Goal: Task Accomplishment & Management: Complete application form

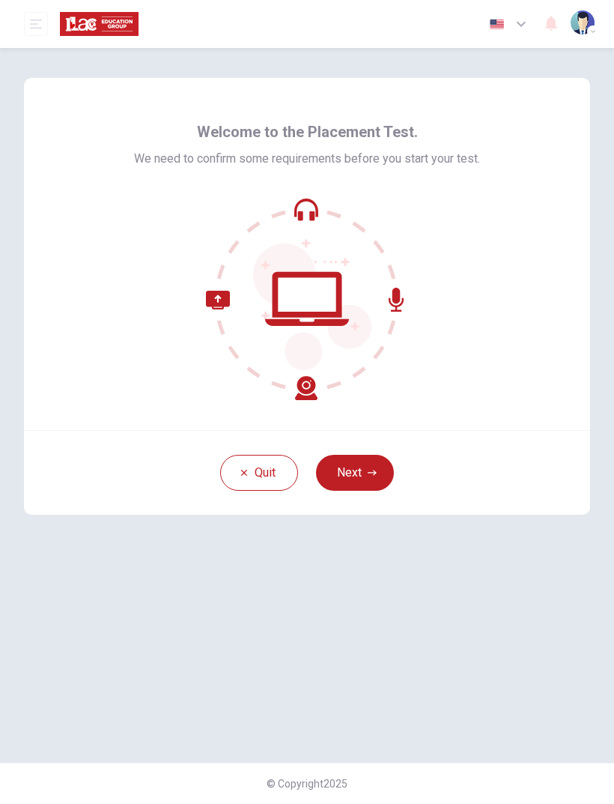
click at [363, 480] on button "Next" at bounding box center [355, 473] width 78 height 36
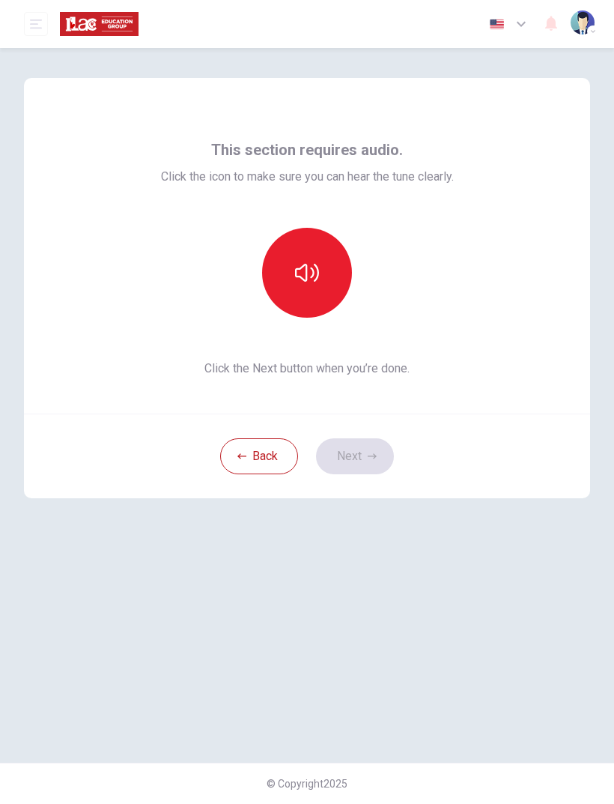
click at [315, 277] on icon "button" at bounding box center [307, 273] width 24 height 24
click at [309, 273] on icon "button" at bounding box center [307, 273] width 24 height 24
click at [309, 268] on icon "button" at bounding box center [307, 273] width 24 height 24
click at [368, 454] on icon "button" at bounding box center [372, 456] width 9 height 9
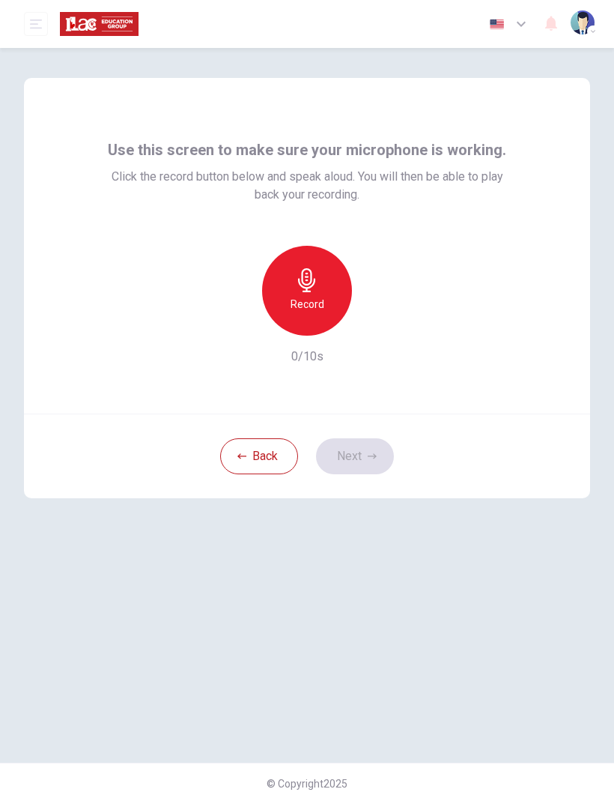
click at [316, 301] on h6 "Record" at bounding box center [308, 304] width 34 height 18
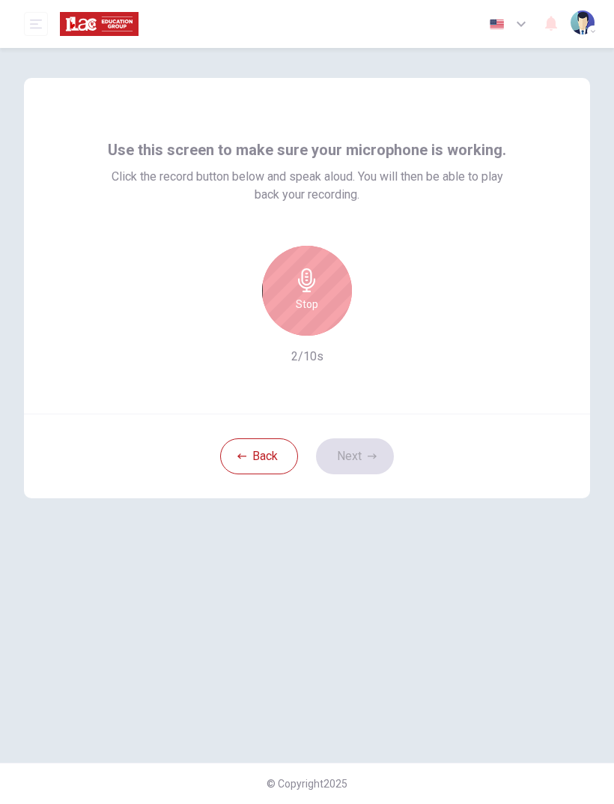
click at [321, 300] on div "Stop" at bounding box center [307, 291] width 90 height 90
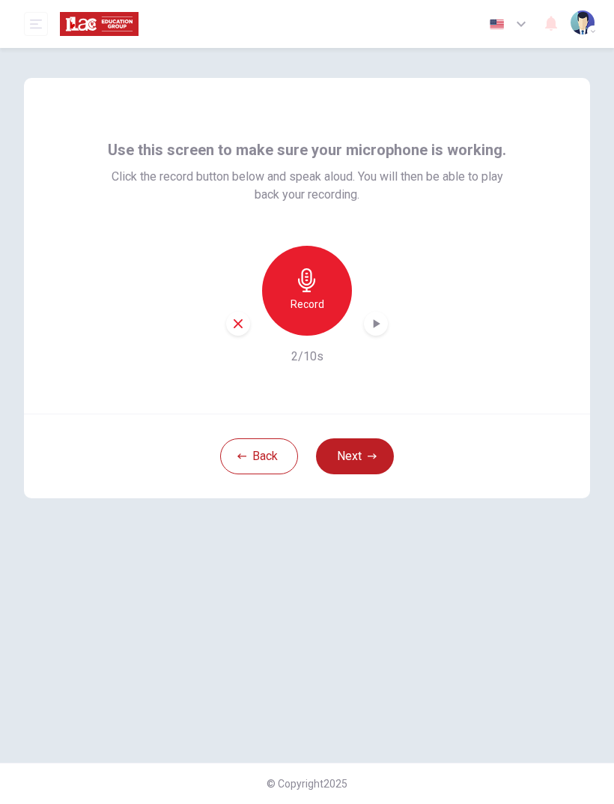
click at [373, 330] on icon "button" at bounding box center [376, 323] width 15 height 15
click at [306, 292] on icon "button" at bounding box center [306, 280] width 17 height 24
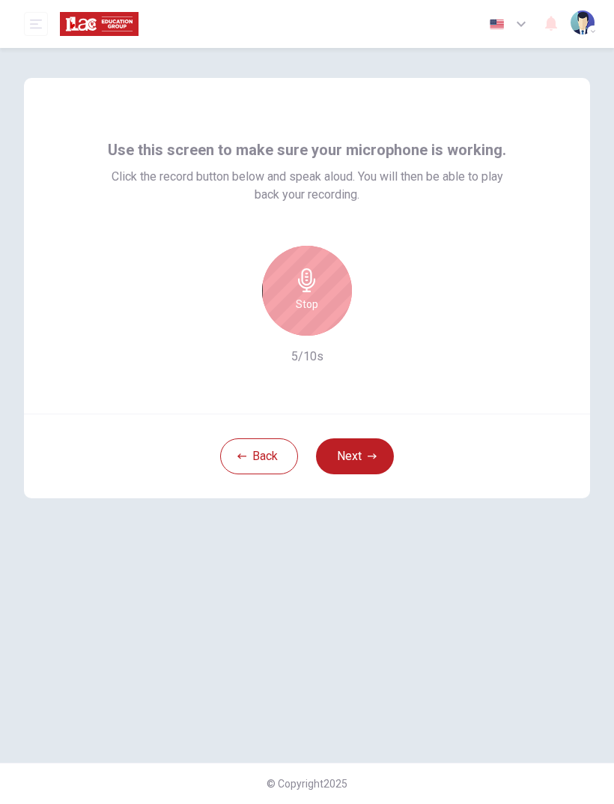
click at [321, 292] on div "Stop" at bounding box center [307, 291] width 90 height 90
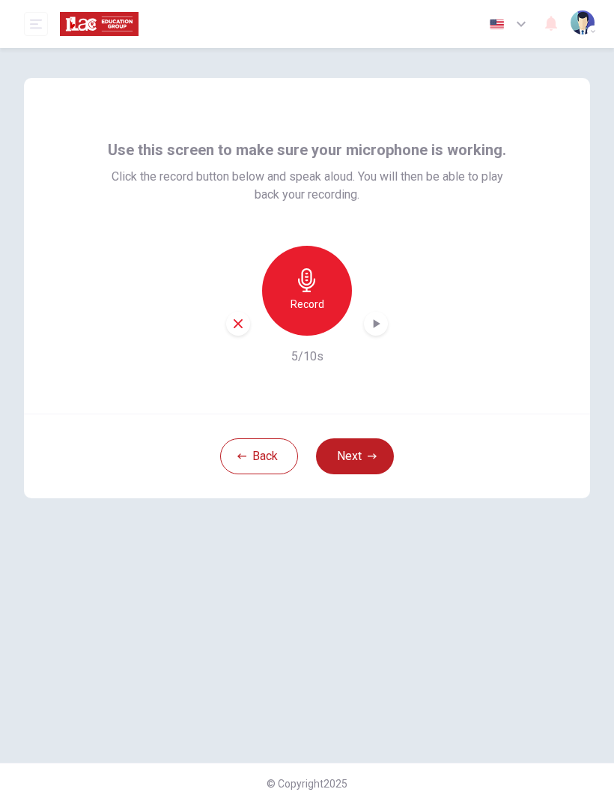
click at [238, 327] on icon "button" at bounding box center [238, 323] width 13 height 13
click at [324, 299] on div "Record" at bounding box center [307, 291] width 90 height 90
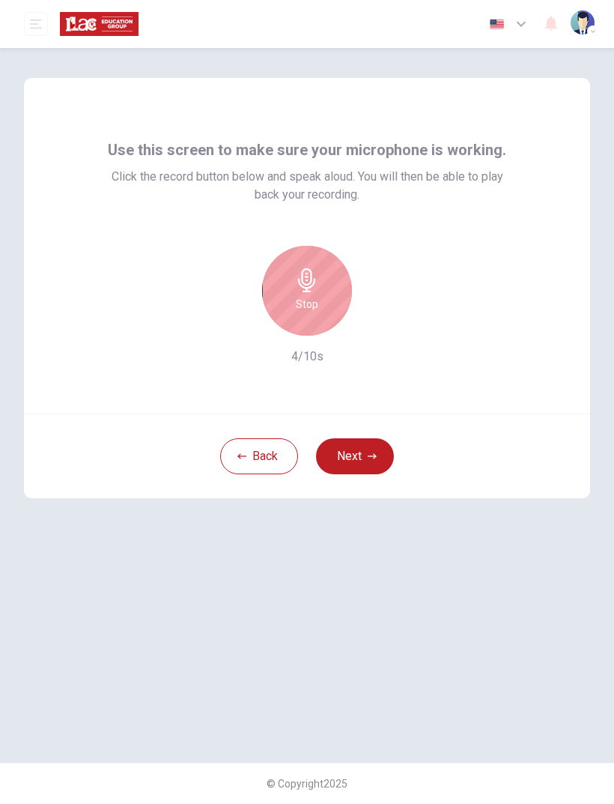
click at [317, 292] on div "Stop" at bounding box center [307, 291] width 90 height 90
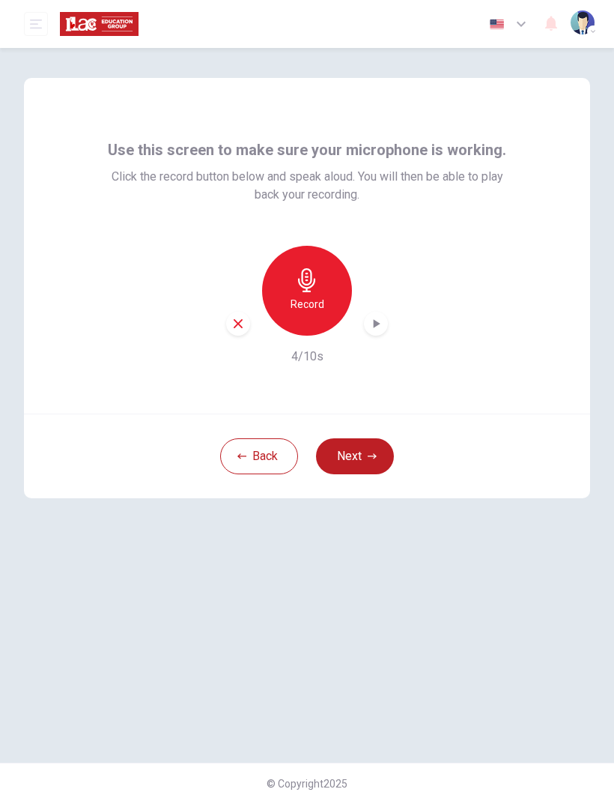
click at [381, 327] on icon "button" at bounding box center [376, 323] width 15 height 15
click at [232, 330] on icon "button" at bounding box center [238, 323] width 13 height 13
click at [333, 305] on div "Record" at bounding box center [307, 291] width 90 height 90
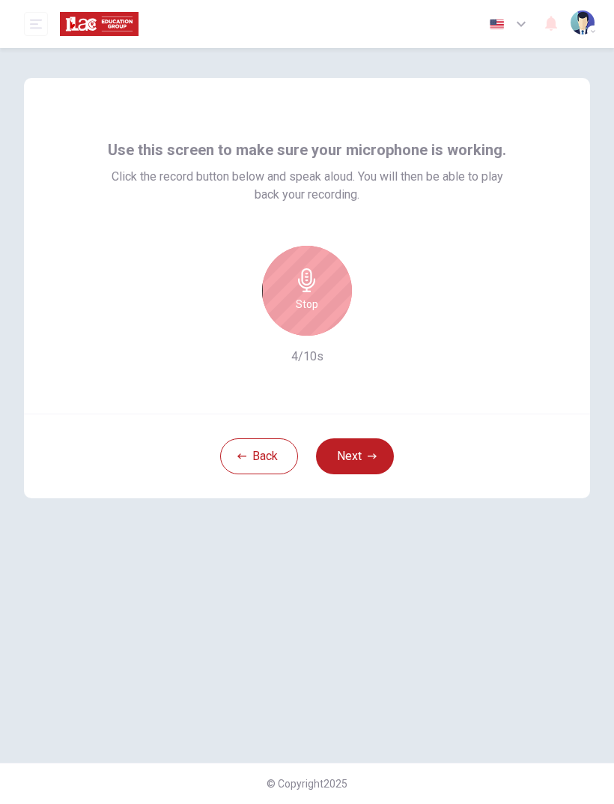
click at [315, 309] on h6 "Stop" at bounding box center [307, 304] width 22 height 18
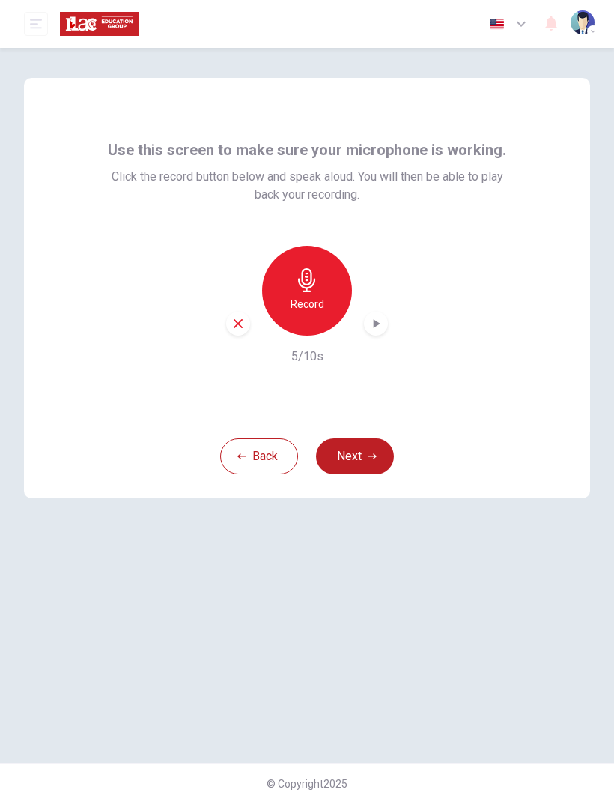
click at [372, 332] on div "button" at bounding box center [376, 324] width 24 height 24
click at [370, 342] on div "Record 5/10s" at bounding box center [307, 306] width 409 height 120
click at [374, 321] on icon "button" at bounding box center [377, 323] width 7 height 9
click at [247, 320] on div "button" at bounding box center [238, 324] width 24 height 24
click at [307, 295] on h6 "Record" at bounding box center [308, 304] width 34 height 18
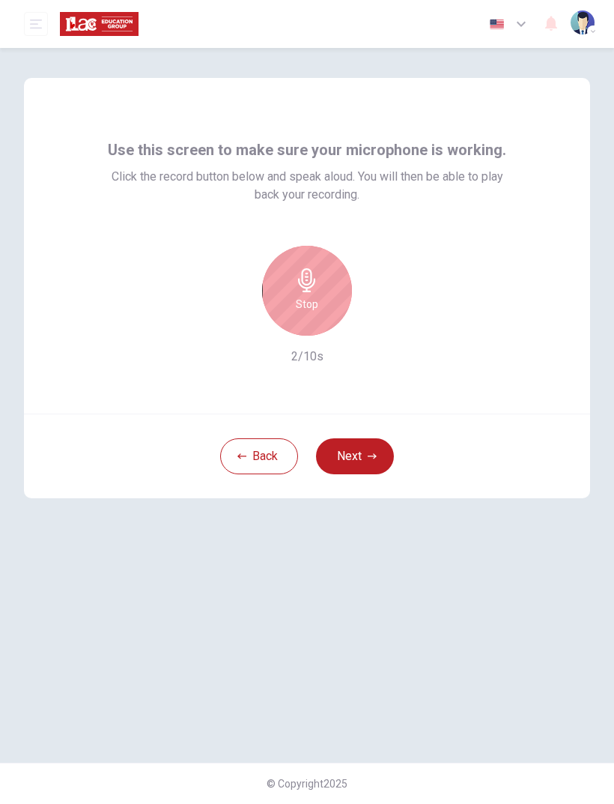
click at [315, 299] on h6 "Stop" at bounding box center [307, 304] width 22 height 18
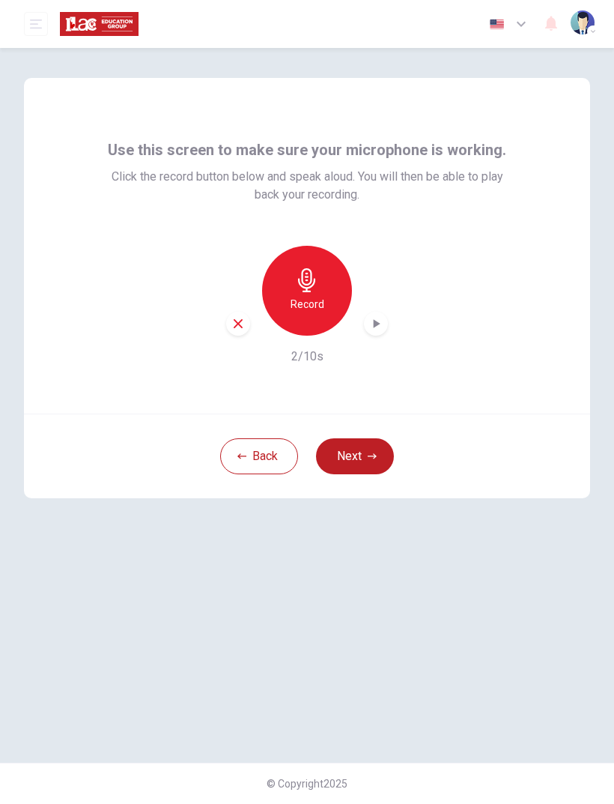
click at [378, 327] on icon "button" at bounding box center [376, 323] width 15 height 15
click at [373, 453] on icon "button" at bounding box center [372, 456] width 9 height 9
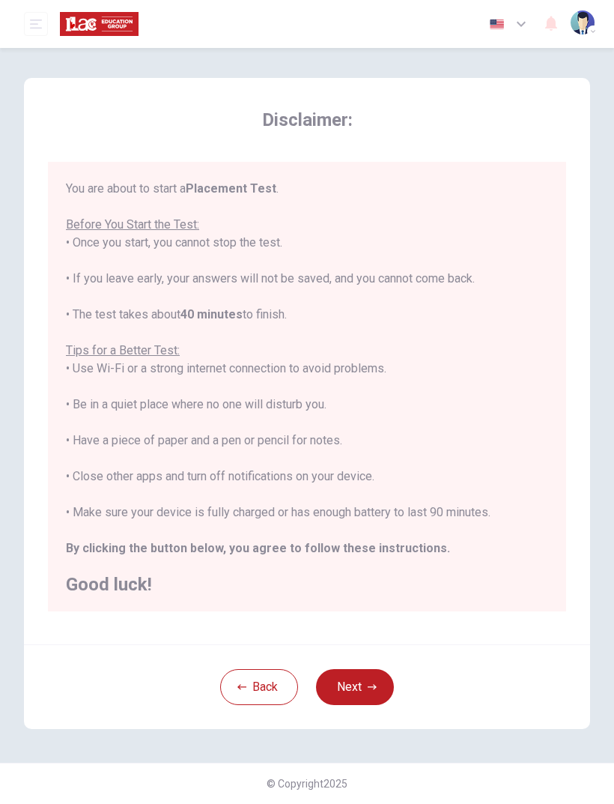
click at [369, 681] on button "Next" at bounding box center [355, 687] width 78 height 36
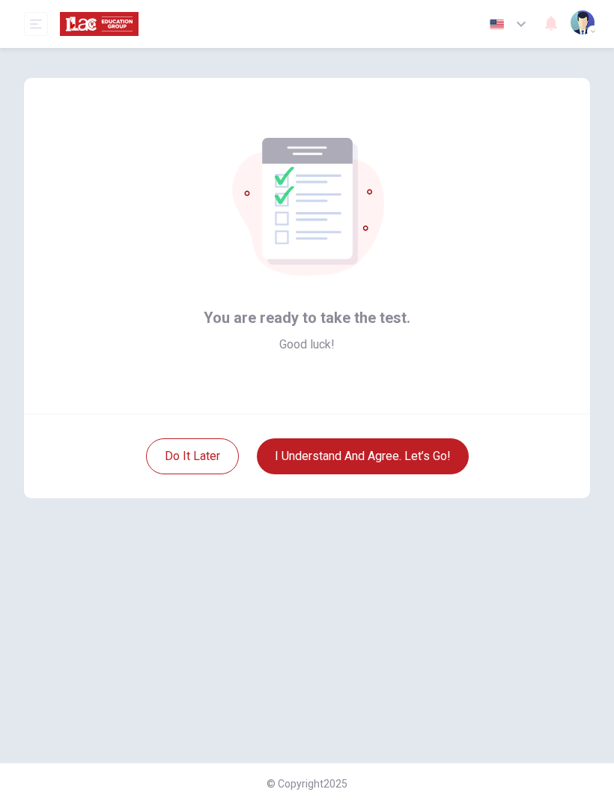
click at [400, 447] on button "I understand and agree. Let’s go!" at bounding box center [363, 456] width 212 height 36
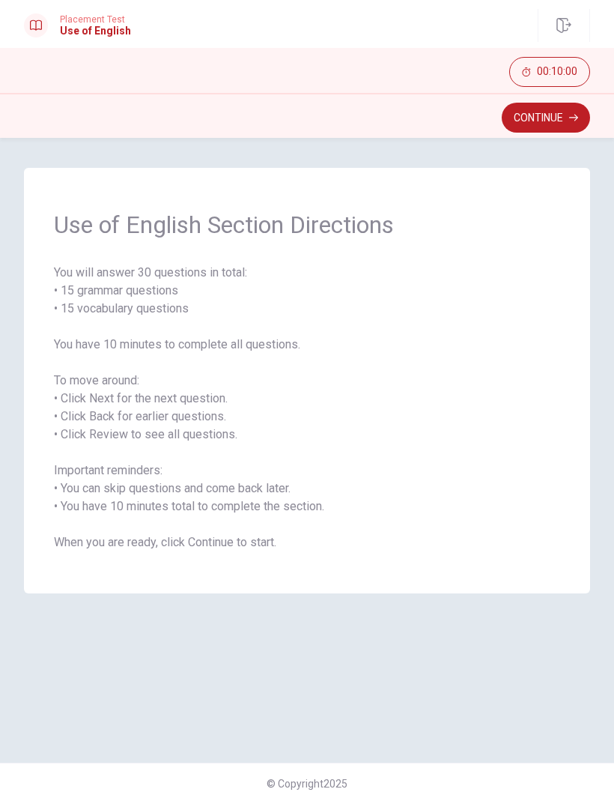
click at [552, 115] on button "Continue" at bounding box center [546, 118] width 88 height 30
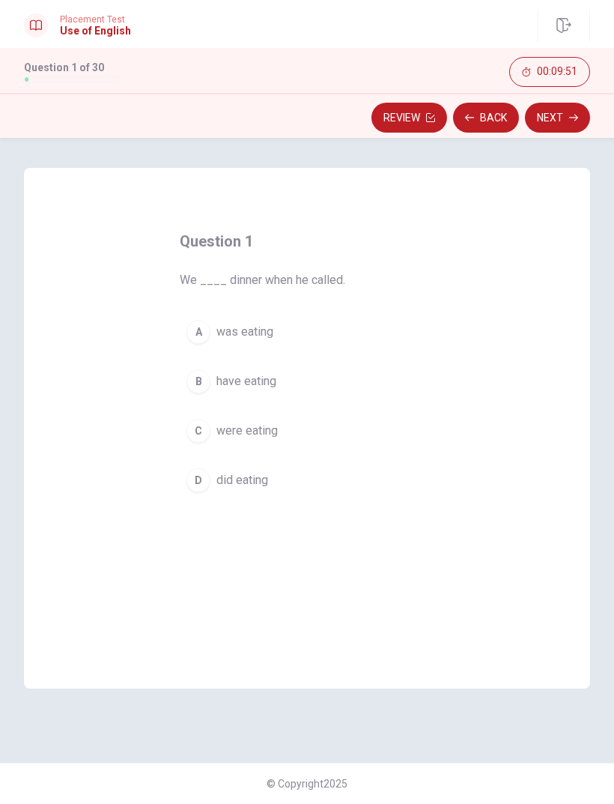
click at [210, 429] on div "C" at bounding box center [199, 431] width 24 height 24
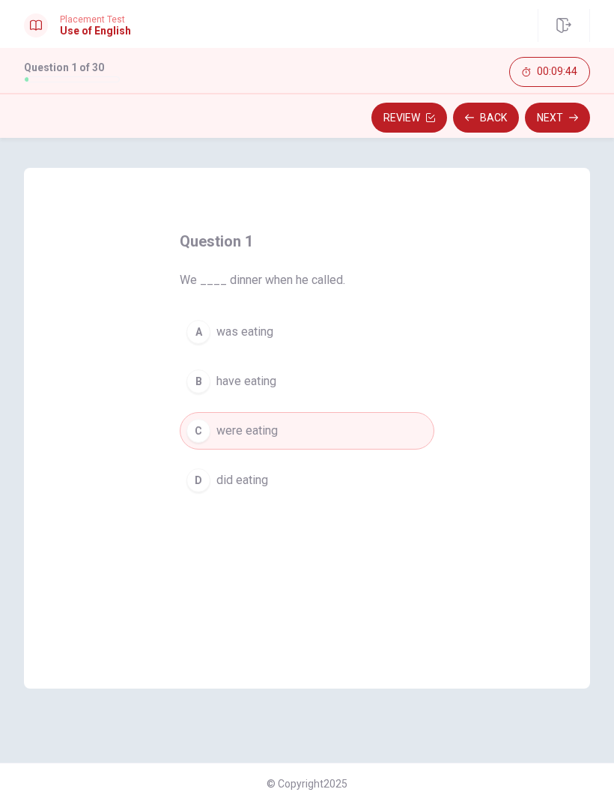
click at [562, 118] on button "Next" at bounding box center [557, 118] width 65 height 30
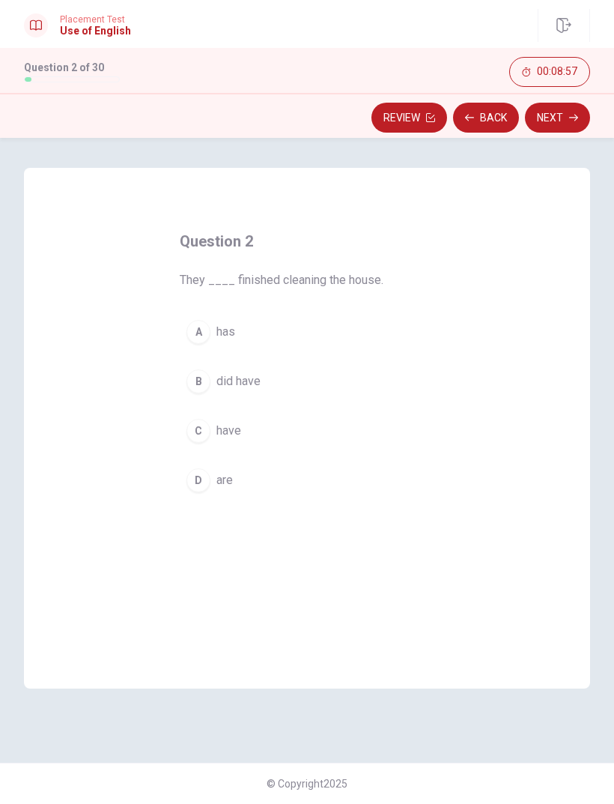
click at [210, 431] on div "C" at bounding box center [199, 431] width 24 height 24
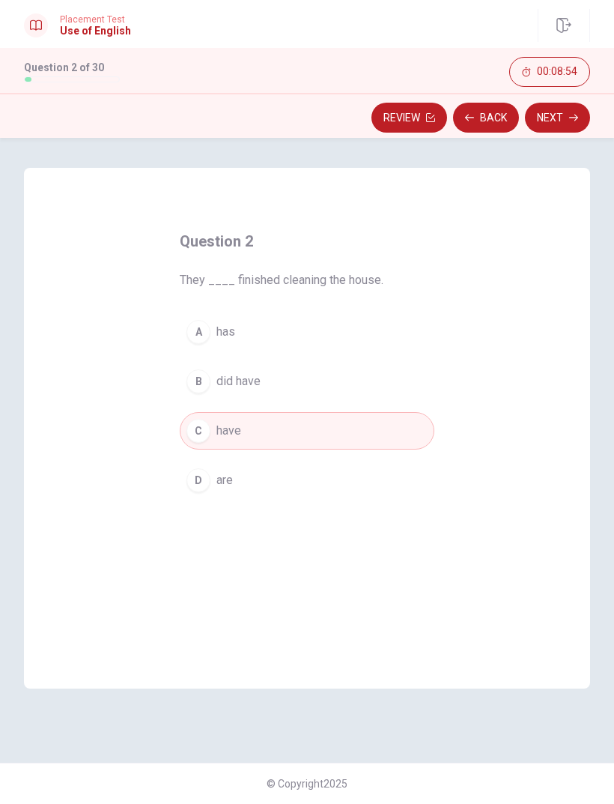
click at [570, 116] on icon "button" at bounding box center [574, 117] width 9 height 9
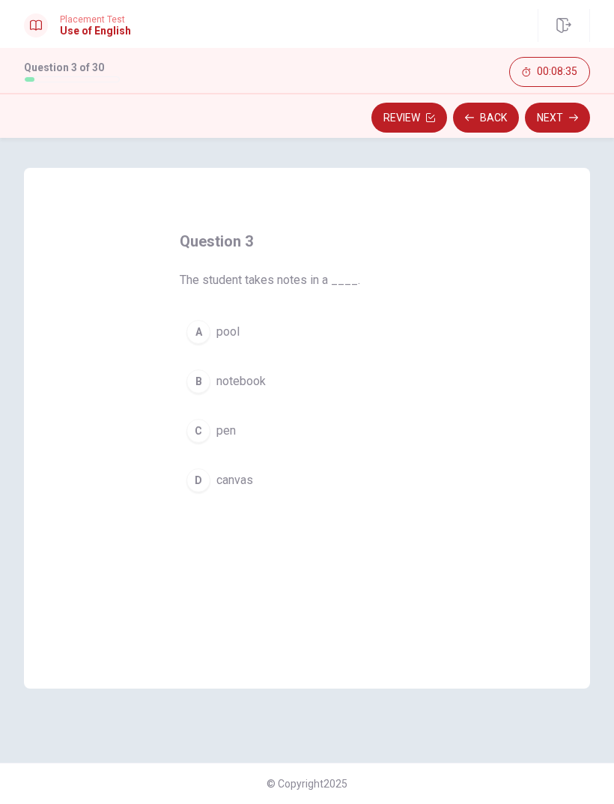
click at [246, 377] on span "notebook" at bounding box center [241, 381] width 49 height 18
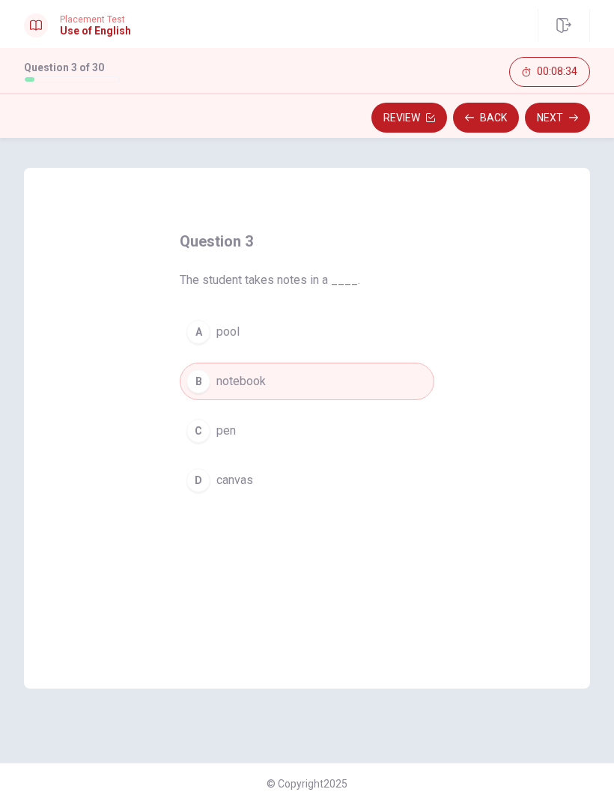
click at [569, 127] on button "Next" at bounding box center [557, 118] width 65 height 30
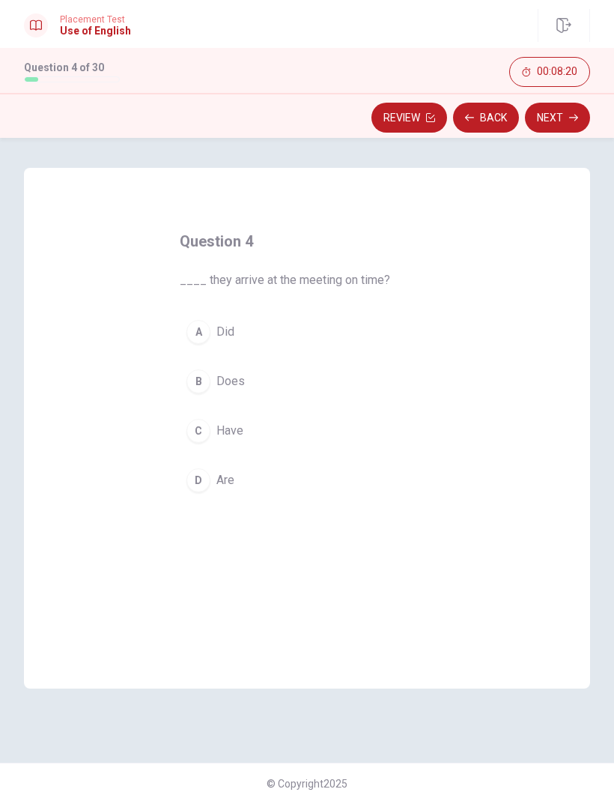
click at [223, 324] on span "Did" at bounding box center [226, 332] width 18 height 18
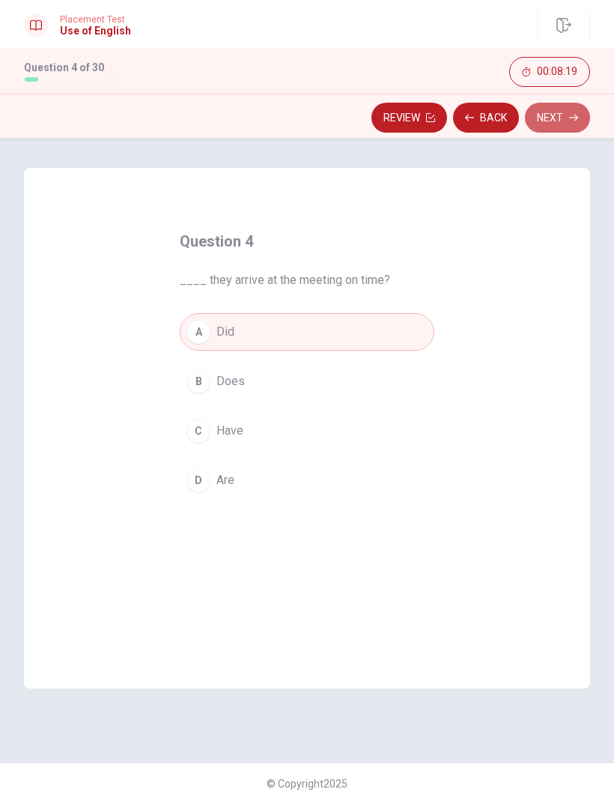
click at [568, 114] on button "Next" at bounding box center [557, 118] width 65 height 30
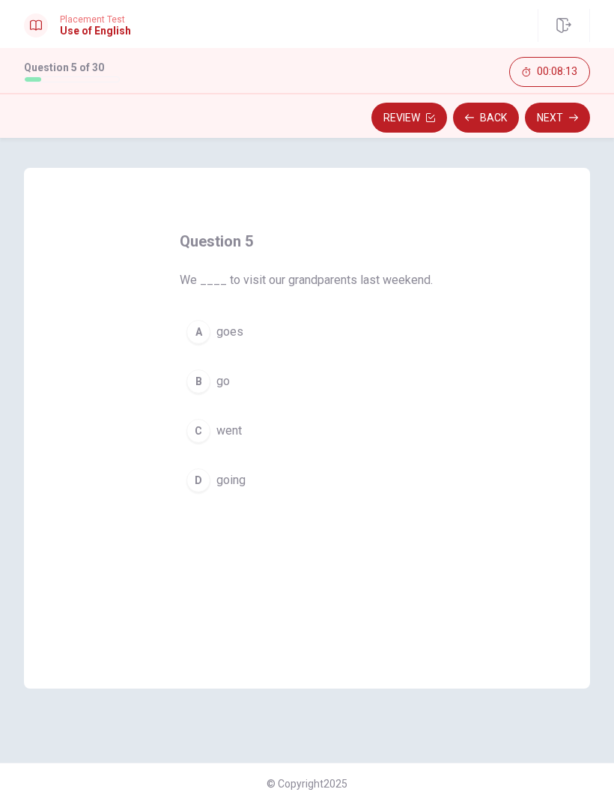
click at [217, 434] on span "went" at bounding box center [229, 431] width 25 height 18
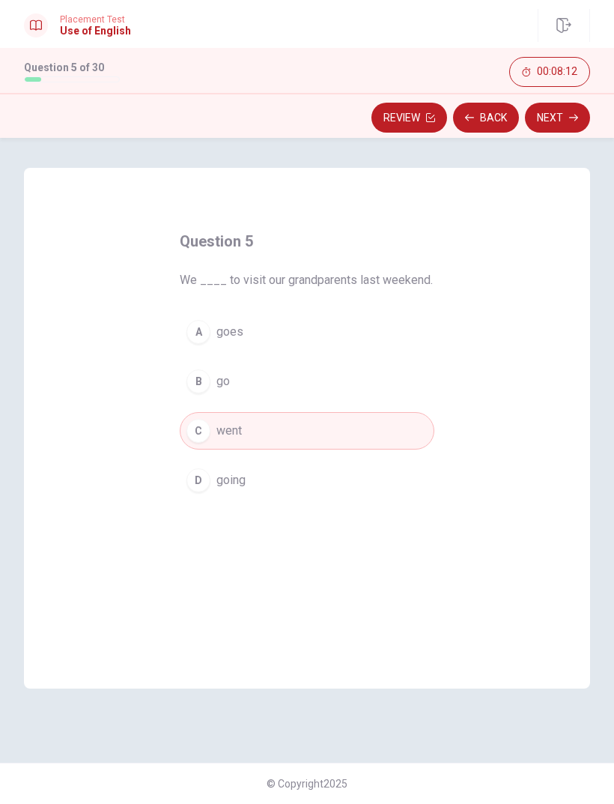
click at [564, 117] on button "Next" at bounding box center [557, 118] width 65 height 30
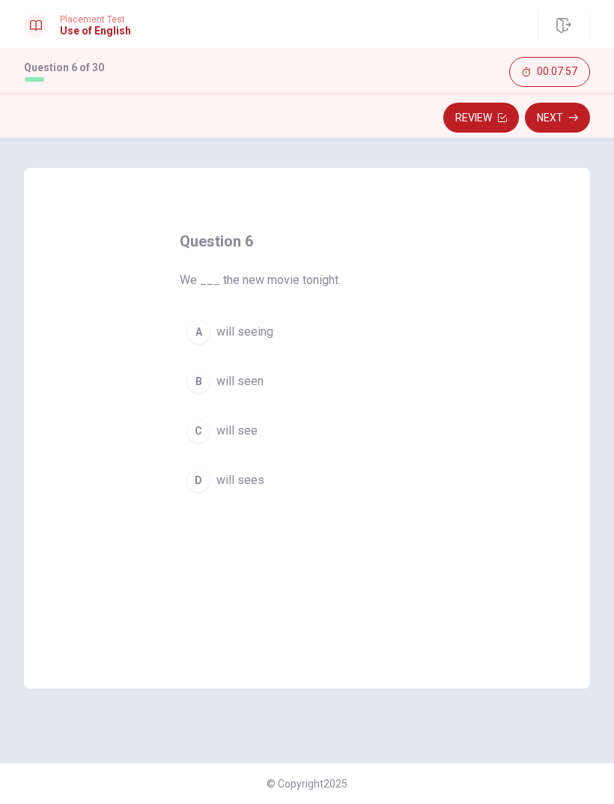
click at [210, 432] on div "C" at bounding box center [199, 431] width 24 height 24
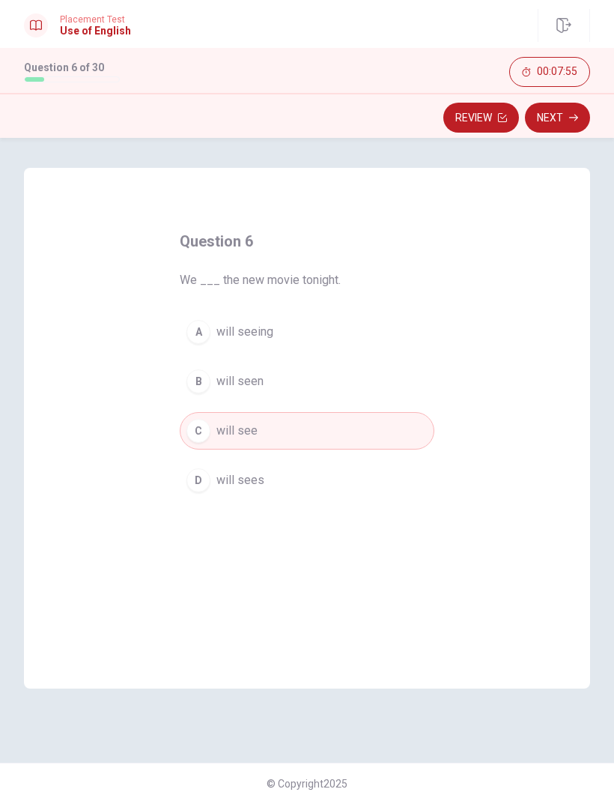
click at [569, 118] on button "Next" at bounding box center [557, 118] width 65 height 30
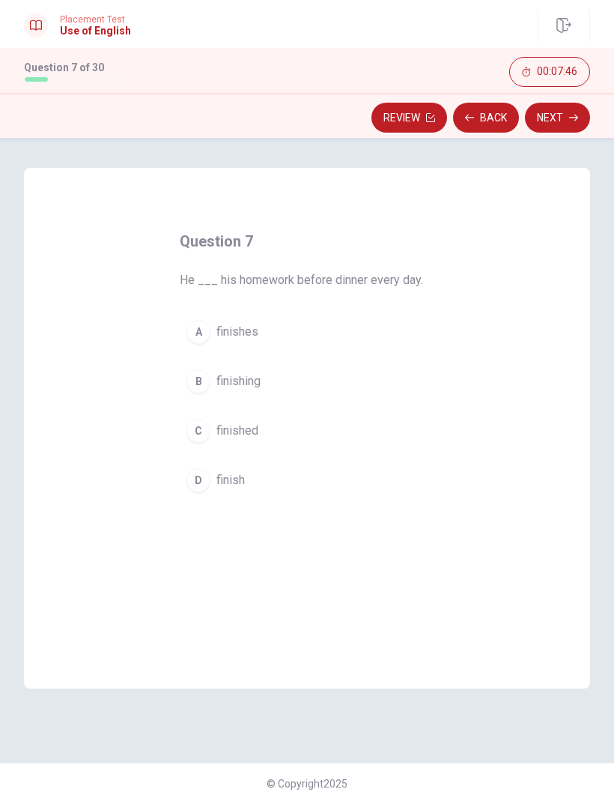
click at [233, 327] on span "finishes" at bounding box center [238, 332] width 42 height 18
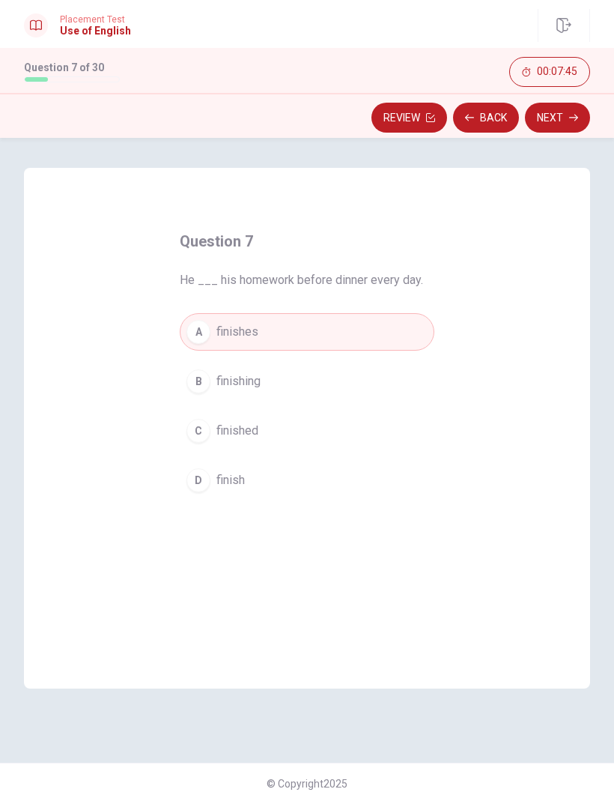
click at [568, 115] on button "Next" at bounding box center [557, 118] width 65 height 30
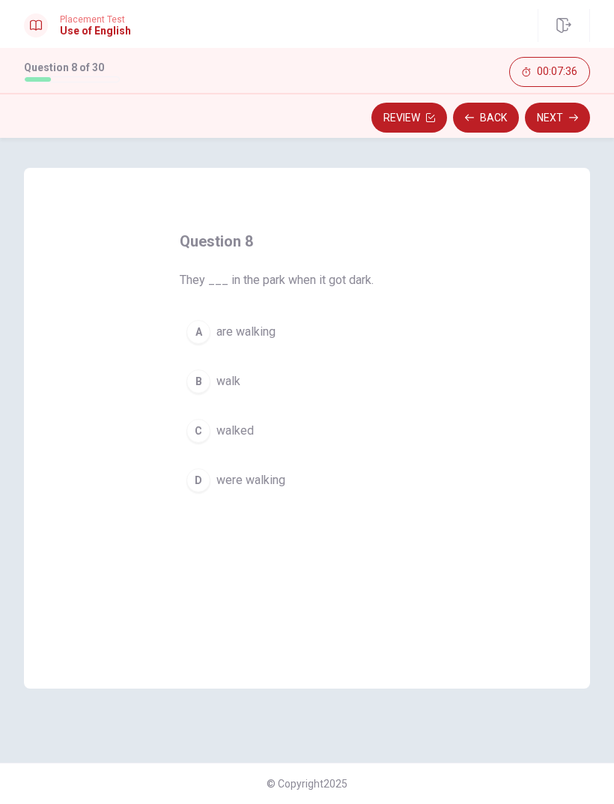
click at [247, 484] on span "were walking" at bounding box center [251, 480] width 69 height 18
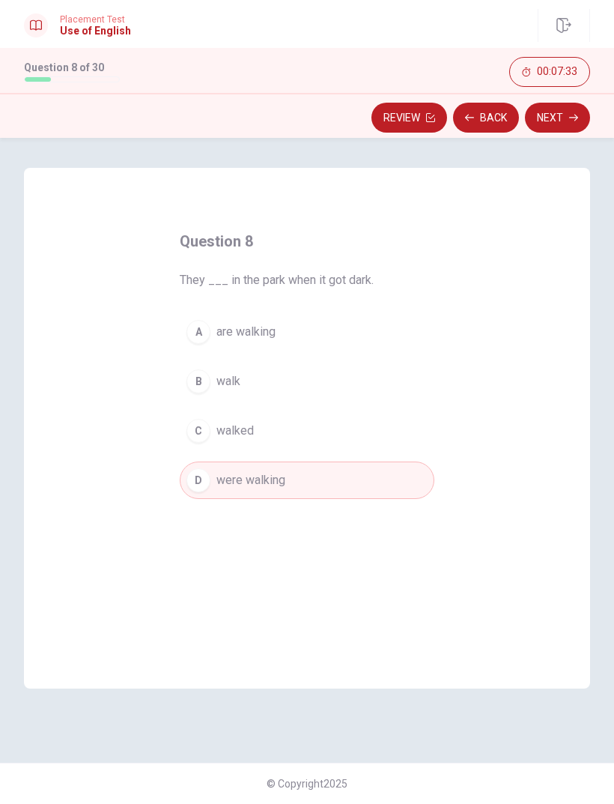
click at [566, 117] on button "Next" at bounding box center [557, 118] width 65 height 30
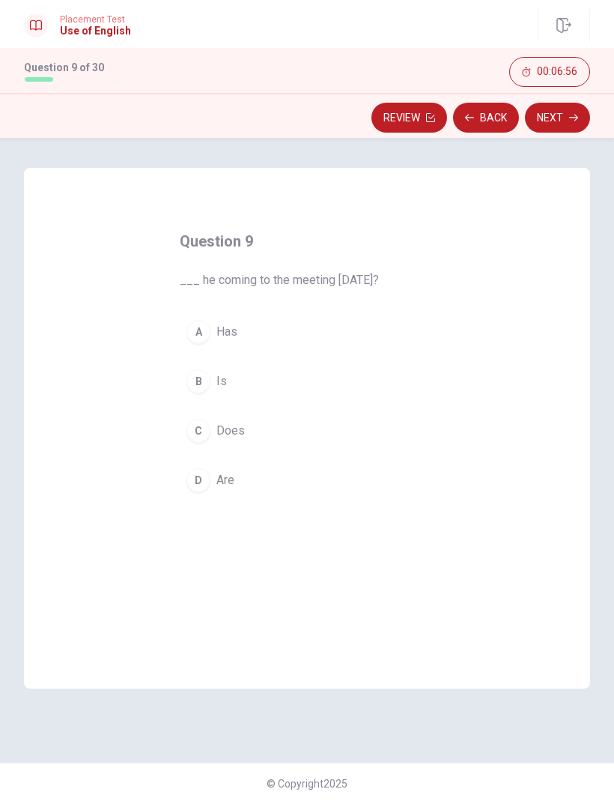
click at [202, 378] on div "B" at bounding box center [199, 381] width 24 height 24
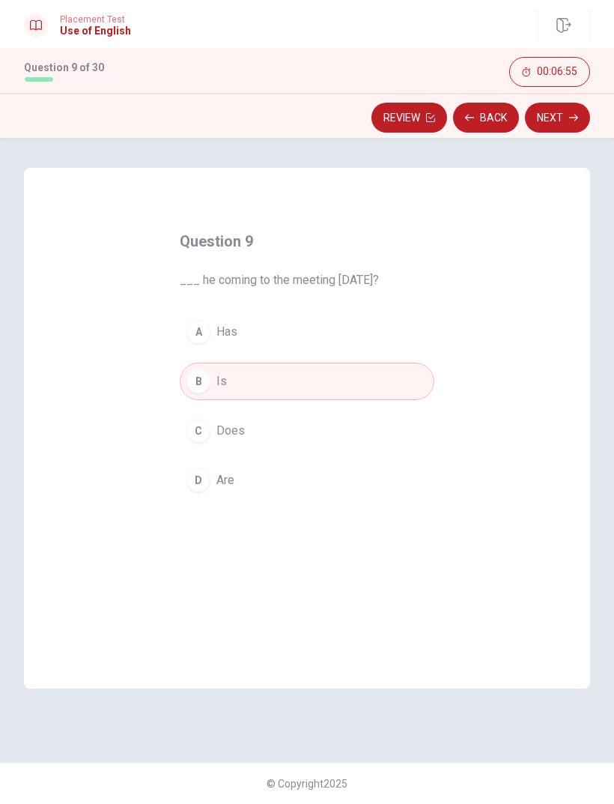
click at [559, 122] on button "Next" at bounding box center [557, 118] width 65 height 30
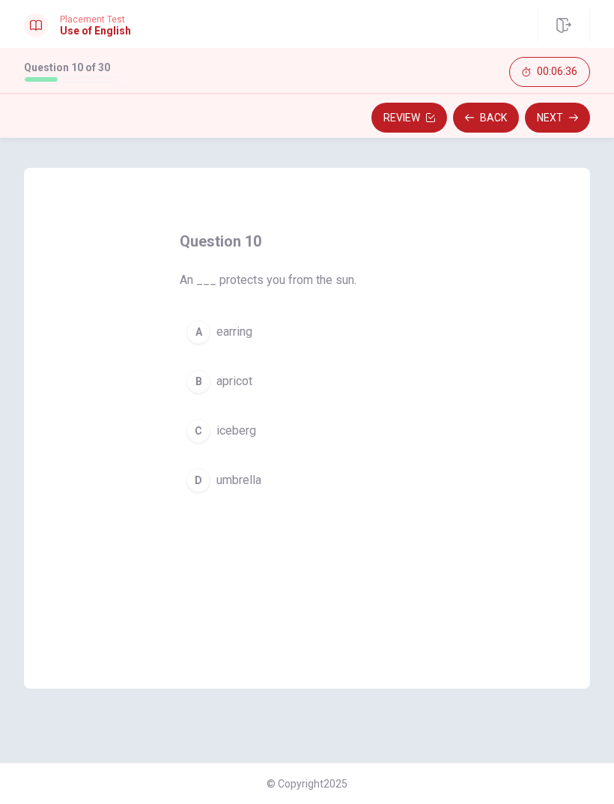
click at [253, 478] on span "umbrella" at bounding box center [239, 480] width 45 height 18
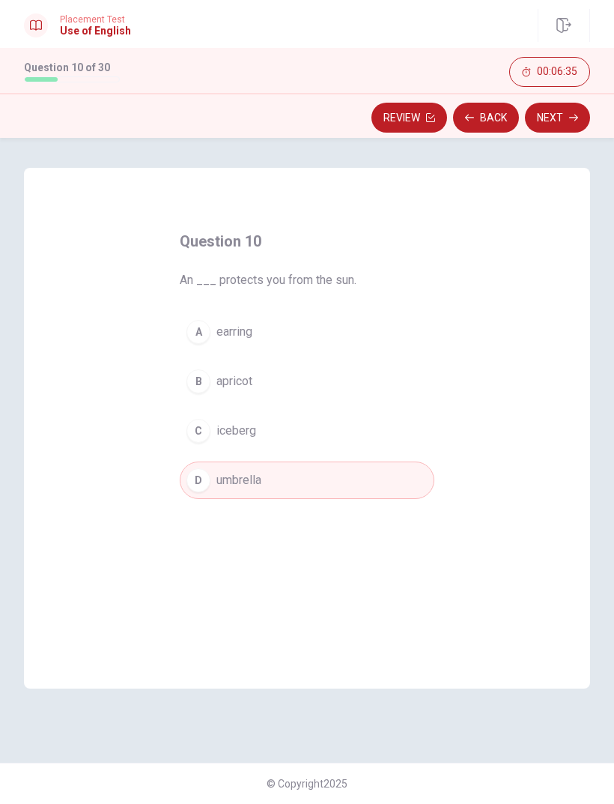
click at [566, 114] on button "Next" at bounding box center [557, 118] width 65 height 30
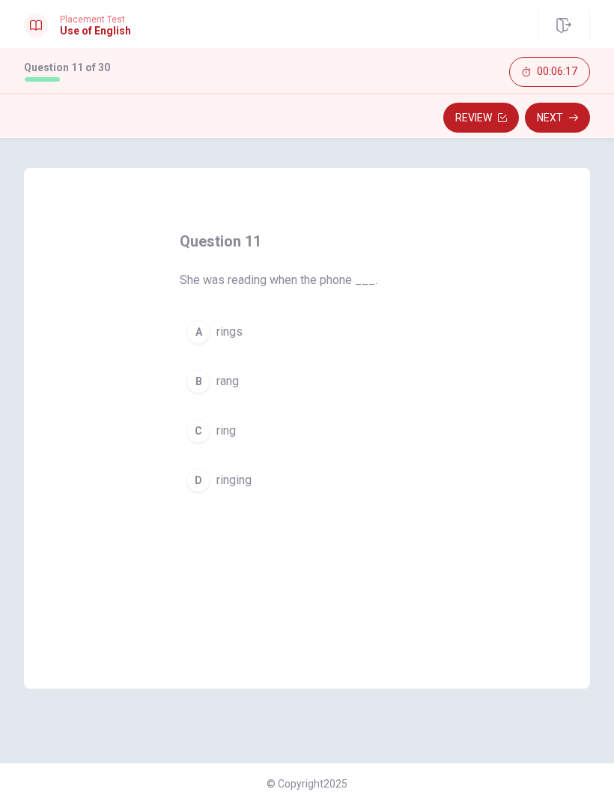
click at [232, 387] on span "rang" at bounding box center [228, 381] width 22 height 18
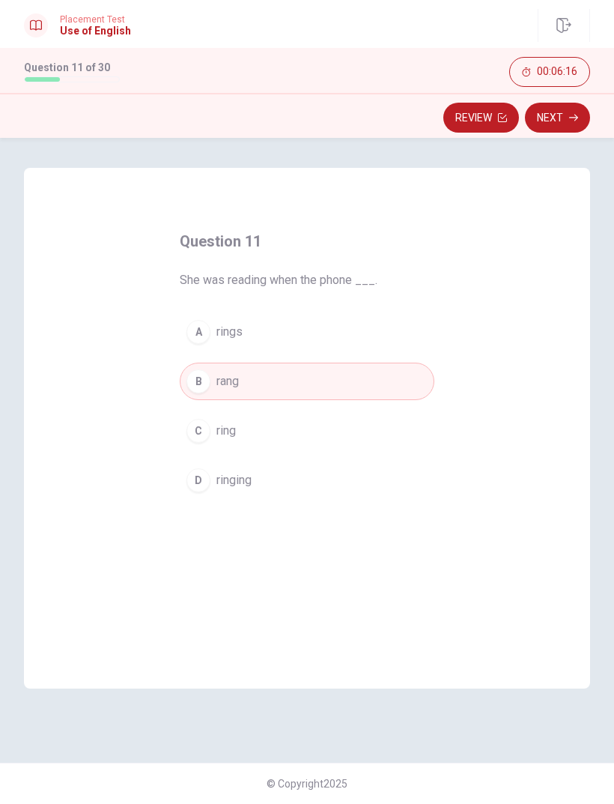
click at [555, 123] on button "Next" at bounding box center [557, 118] width 65 height 30
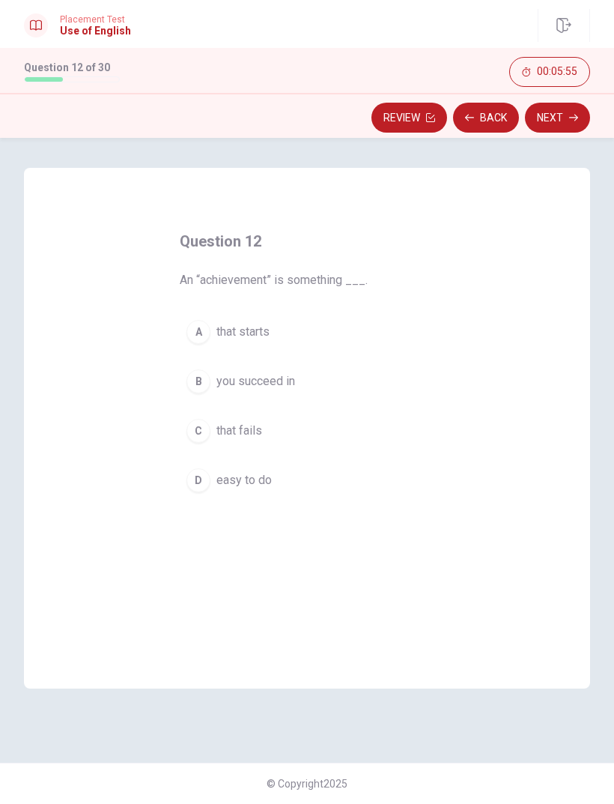
click at [273, 377] on span "you succeed in" at bounding box center [256, 381] width 79 height 18
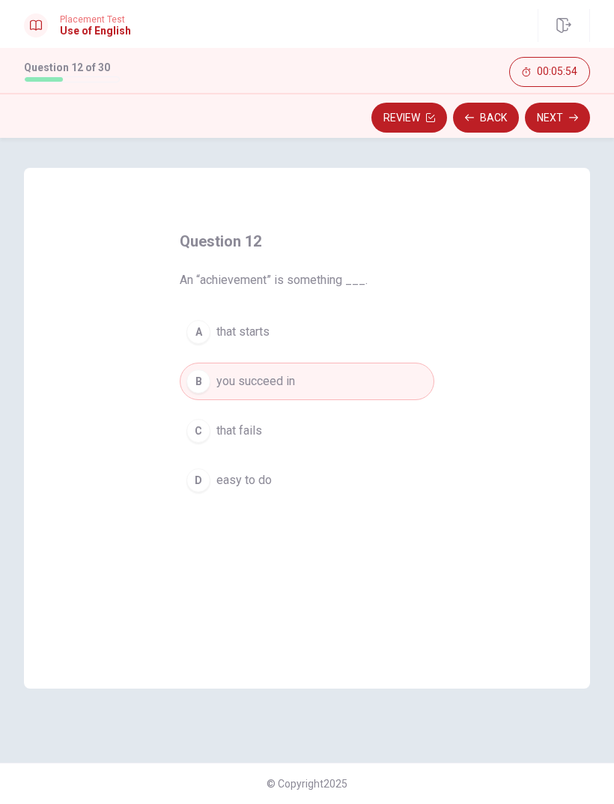
click at [559, 121] on button "Next" at bounding box center [557, 118] width 65 height 30
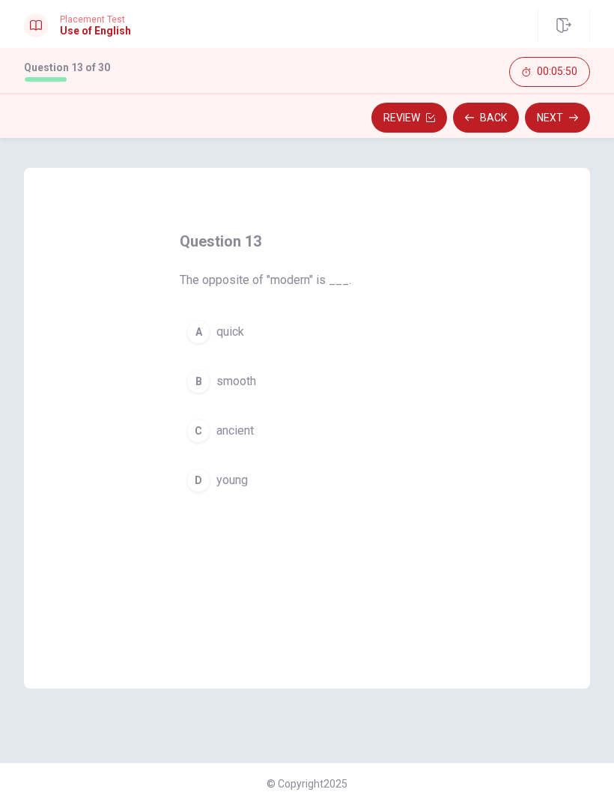
click at [226, 433] on span "ancient" at bounding box center [235, 431] width 37 height 18
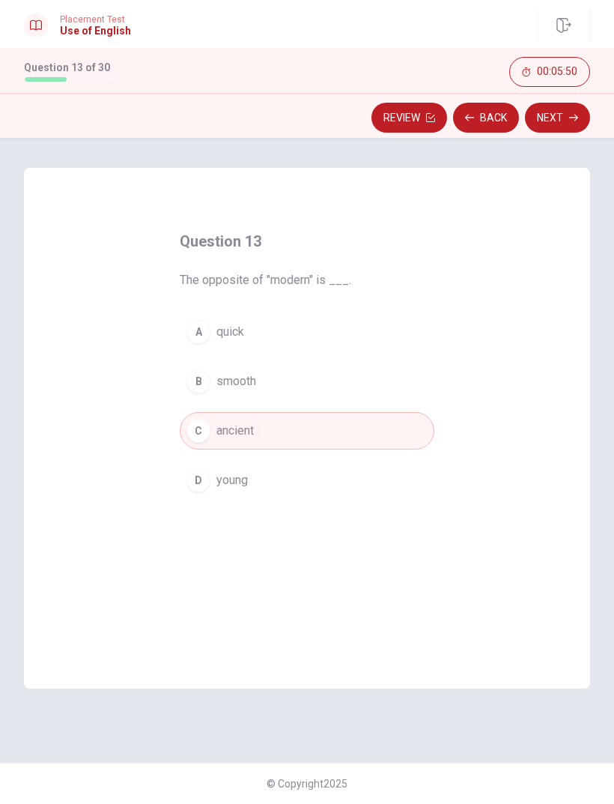
click at [574, 112] on button "Next" at bounding box center [557, 118] width 65 height 30
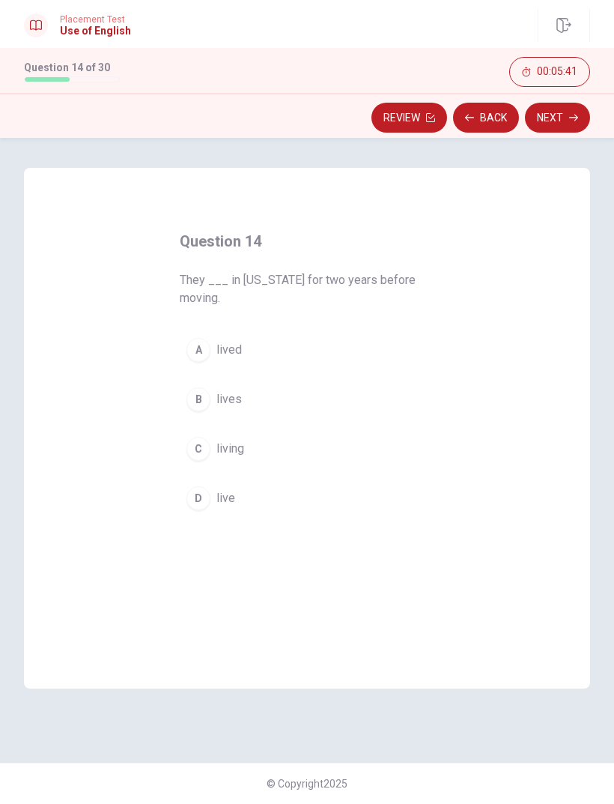
click at [220, 342] on span "lived" at bounding box center [229, 350] width 25 height 18
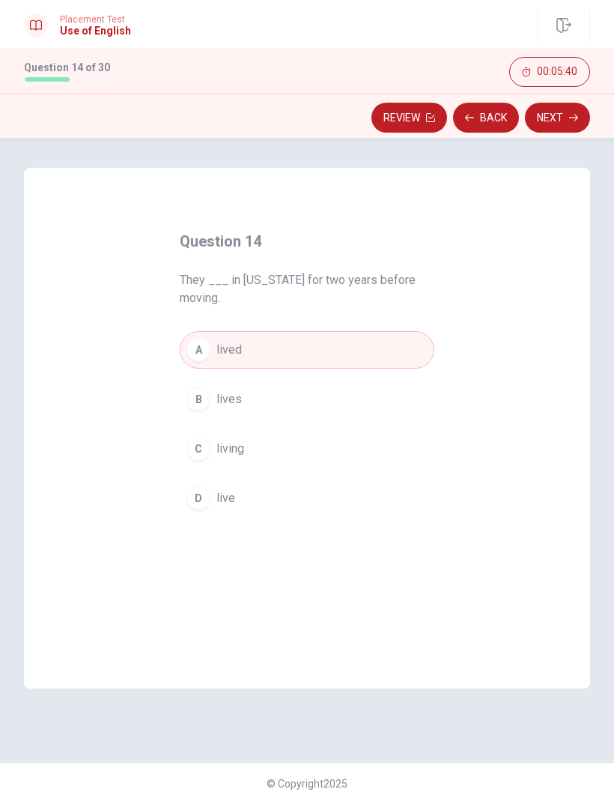
click at [567, 116] on button "Next" at bounding box center [557, 118] width 65 height 30
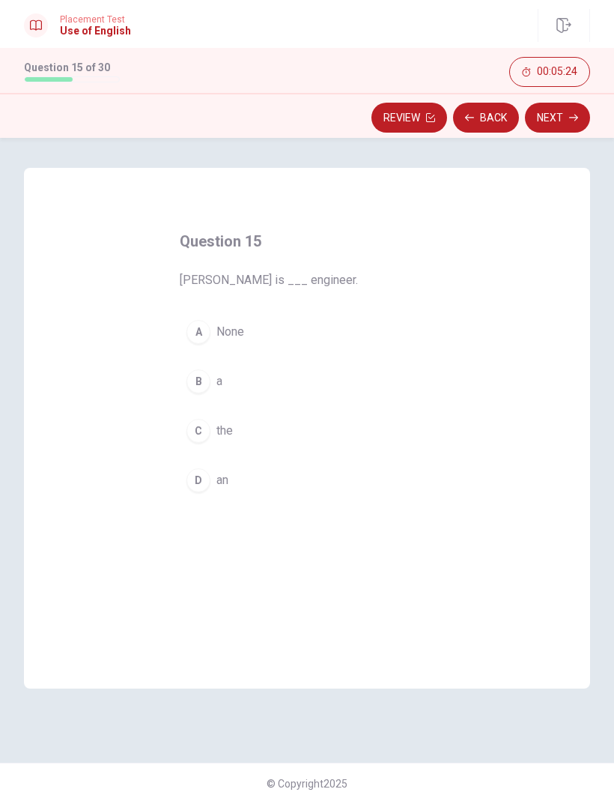
click at [216, 489] on button "D an" at bounding box center [307, 480] width 255 height 37
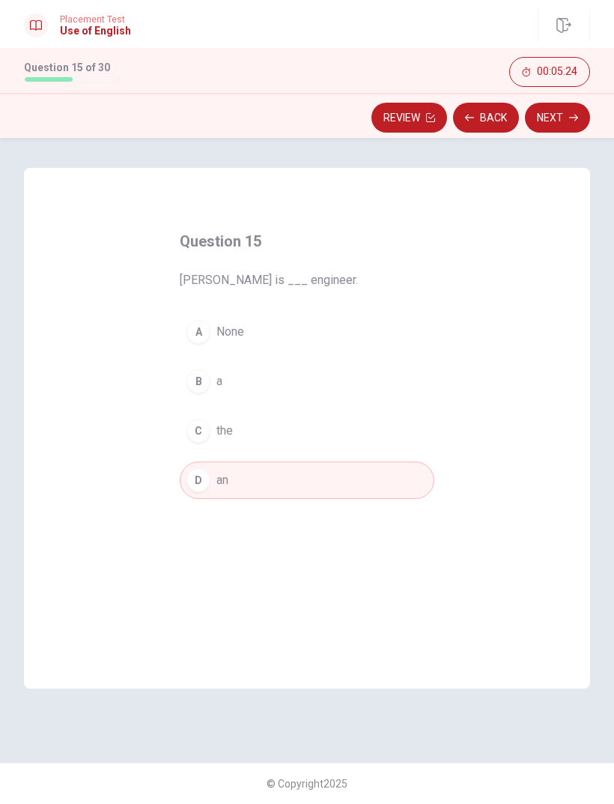
click at [562, 125] on button "Next" at bounding box center [557, 118] width 65 height 30
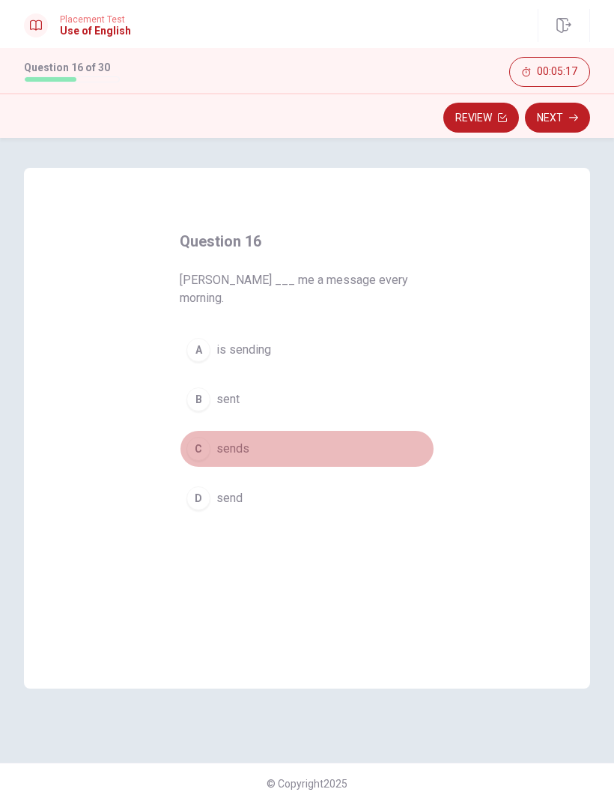
click at [239, 440] on span "sends" at bounding box center [233, 449] width 33 height 18
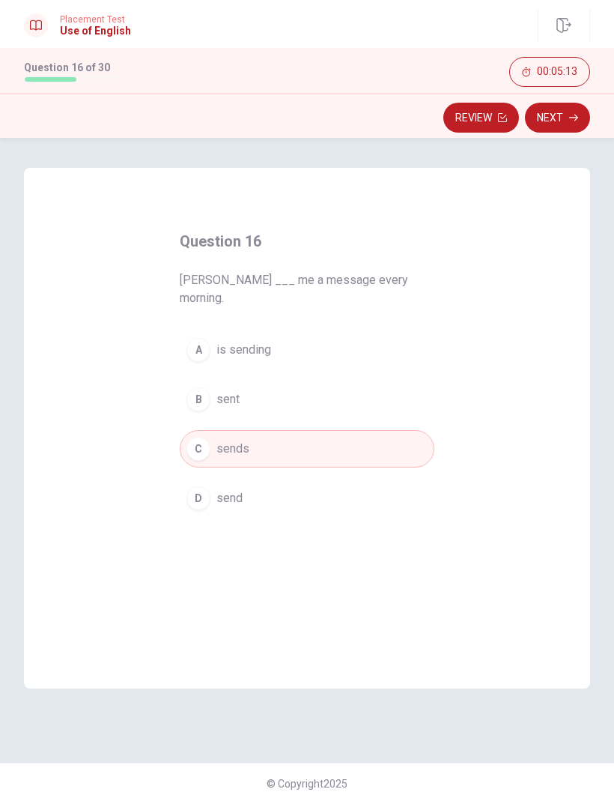
click at [570, 118] on icon "button" at bounding box center [574, 118] width 9 height 7
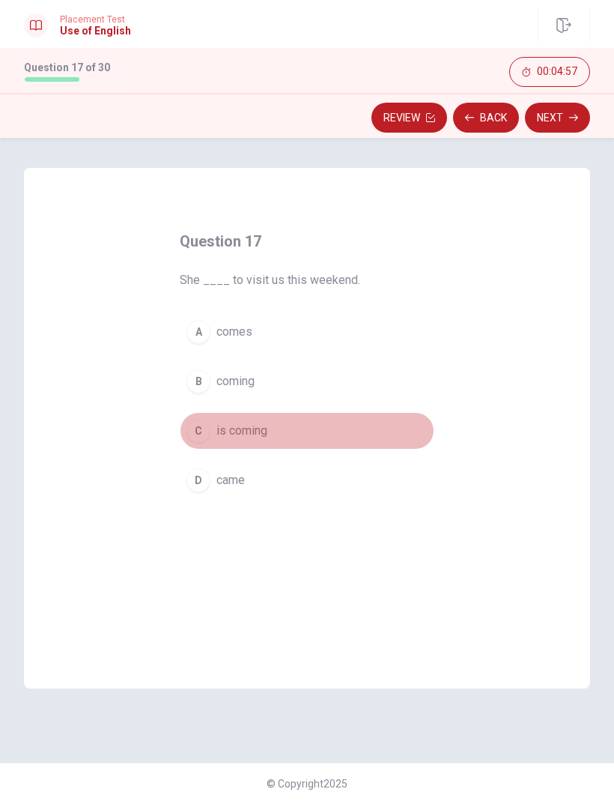
click at [263, 424] on span "is coming" at bounding box center [242, 431] width 51 height 18
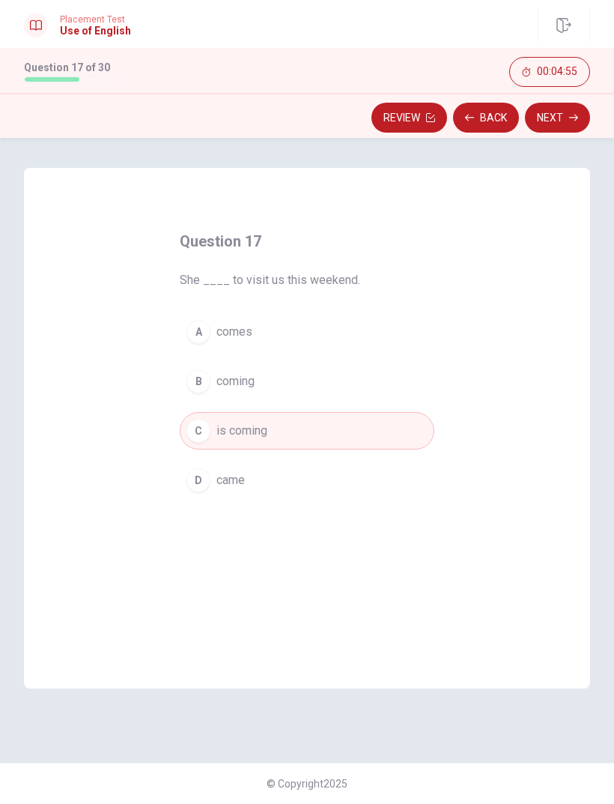
click at [561, 119] on button "Next" at bounding box center [557, 118] width 65 height 30
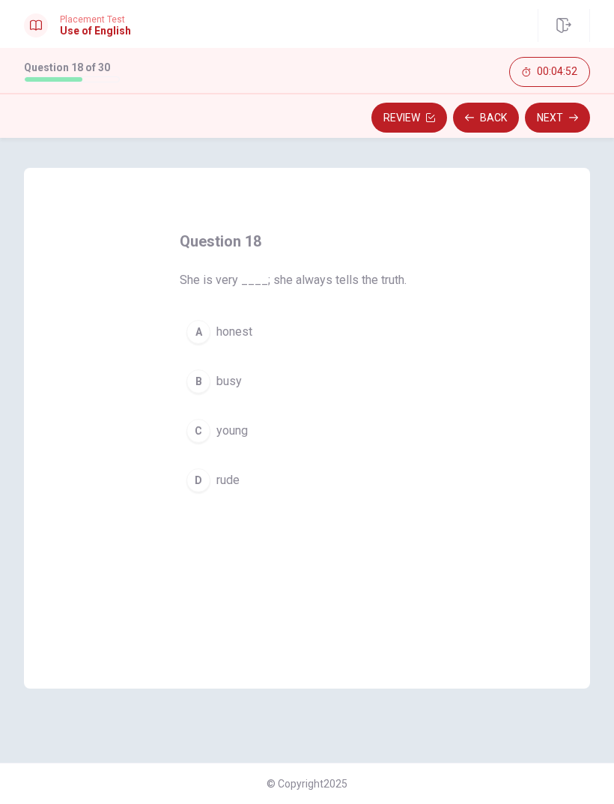
click at [234, 324] on span "honest" at bounding box center [235, 332] width 36 height 18
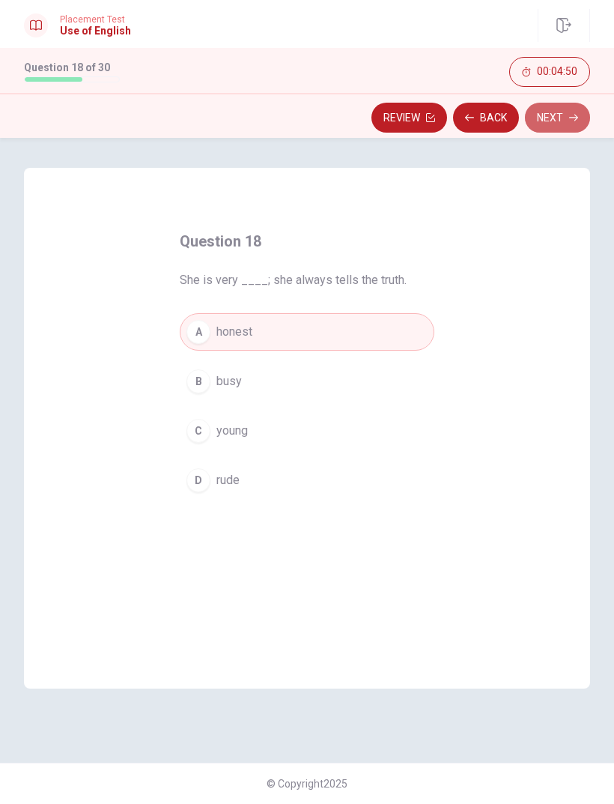
click at [569, 119] on button "Next" at bounding box center [557, 118] width 65 height 30
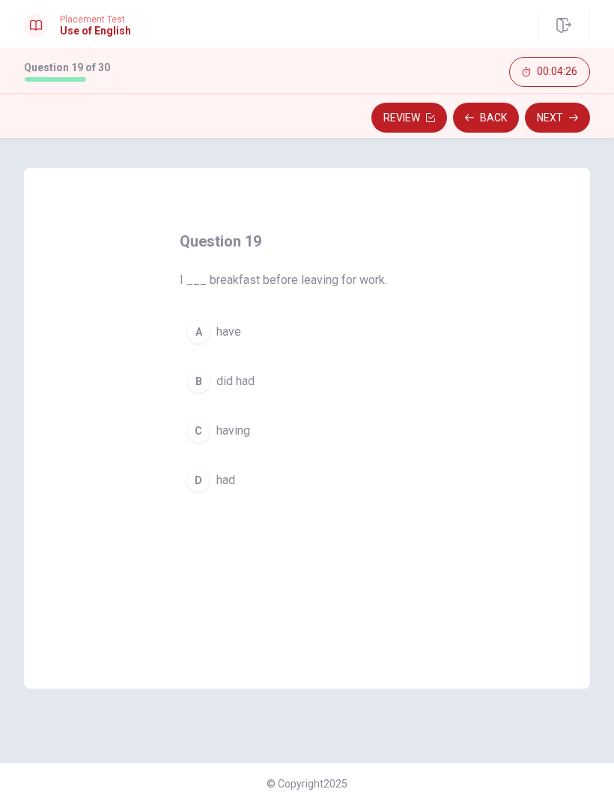
click at [222, 475] on span "had" at bounding box center [226, 480] width 19 height 18
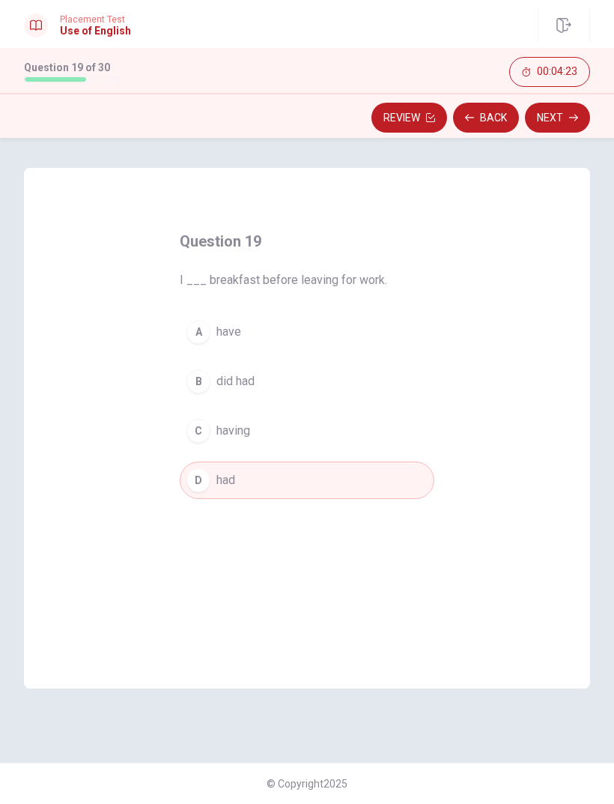
click at [557, 119] on button "Next" at bounding box center [557, 118] width 65 height 30
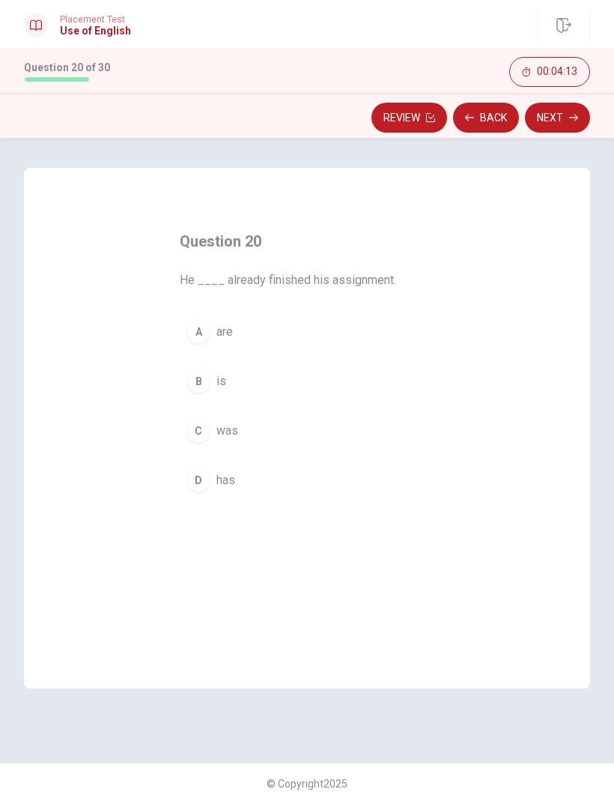
click at [206, 375] on div "B" at bounding box center [199, 381] width 24 height 24
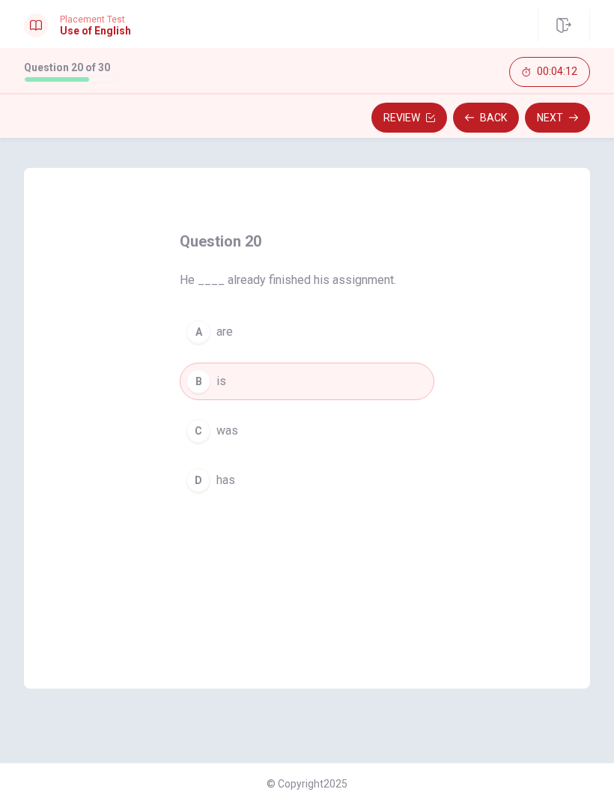
click at [564, 116] on button "Next" at bounding box center [557, 118] width 65 height 30
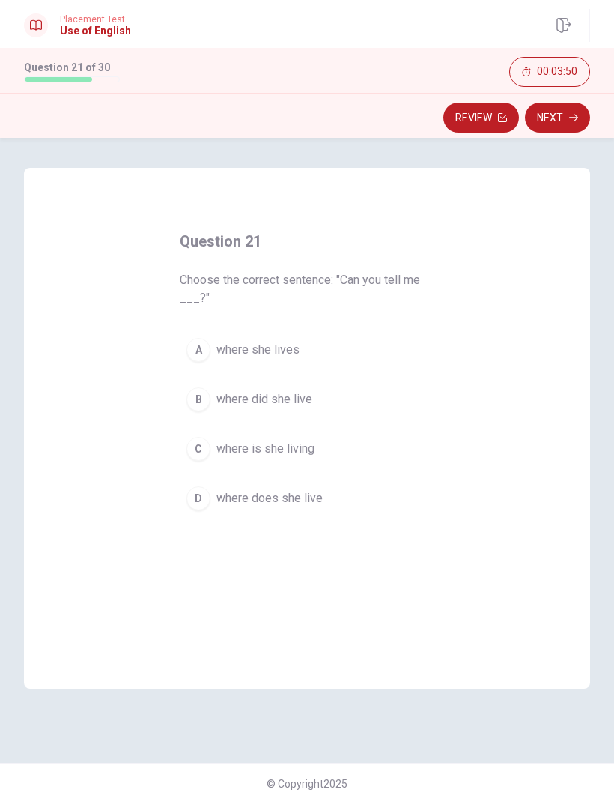
click at [290, 498] on span "where does she live" at bounding box center [270, 498] width 106 height 18
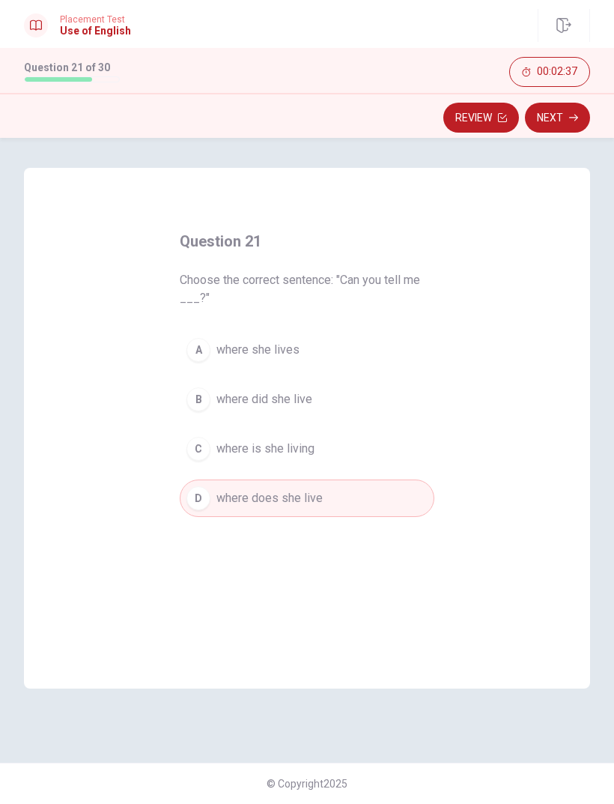
click at [565, 117] on button "Next" at bounding box center [557, 118] width 65 height 30
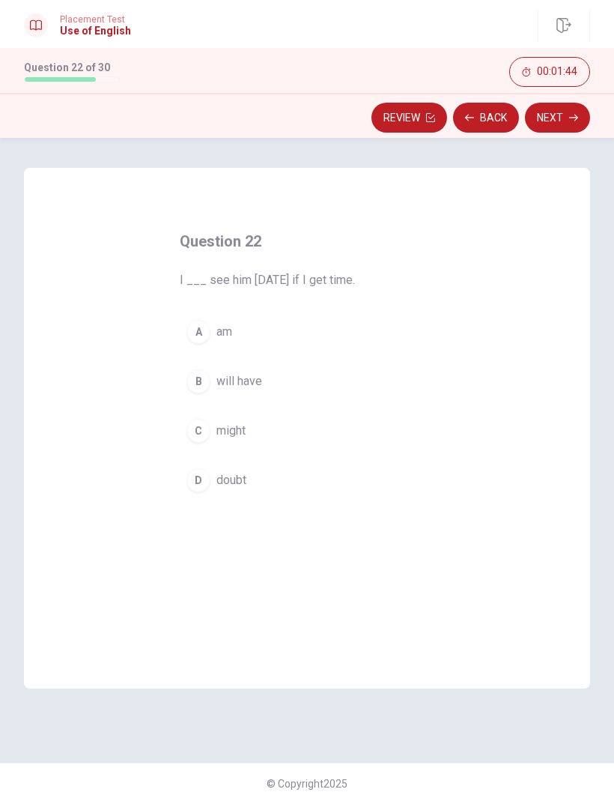
click at [203, 419] on button "C might" at bounding box center [307, 430] width 255 height 37
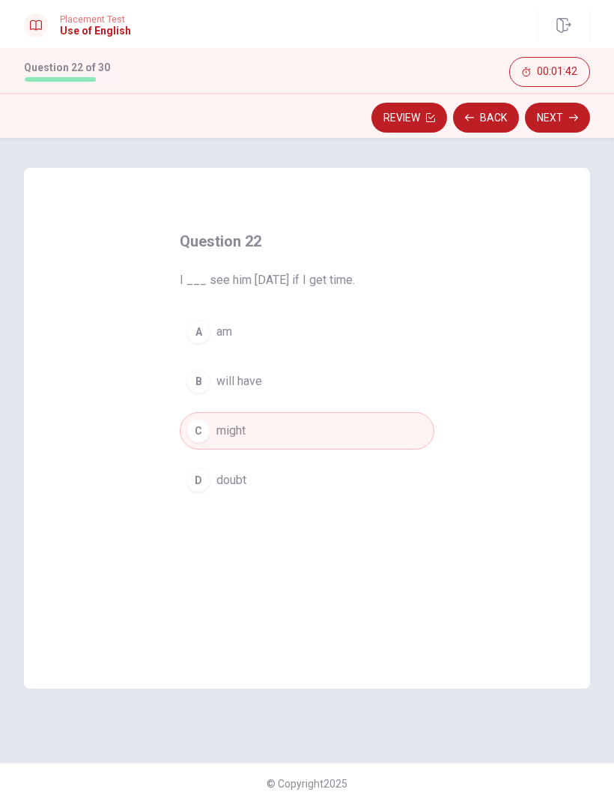
click at [573, 115] on icon "button" at bounding box center [574, 117] width 9 height 9
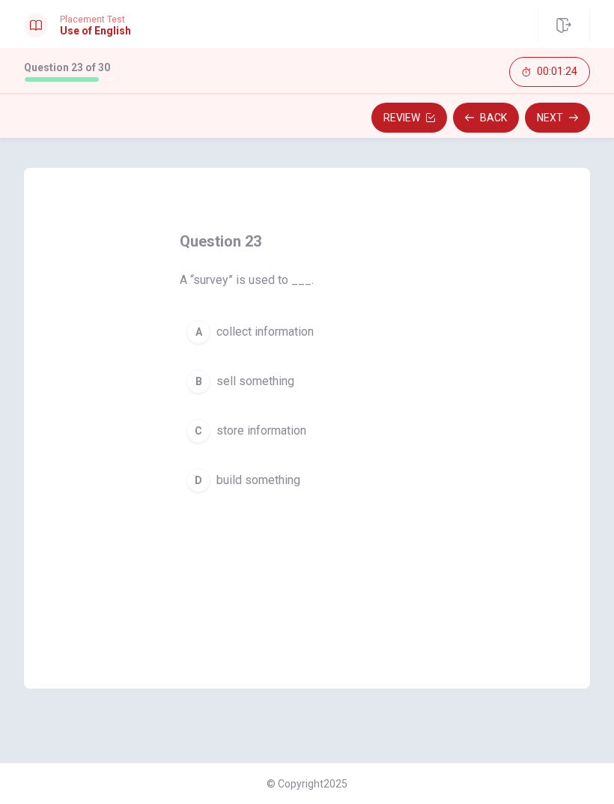
click at [284, 338] on span "collect information" at bounding box center [265, 332] width 97 height 18
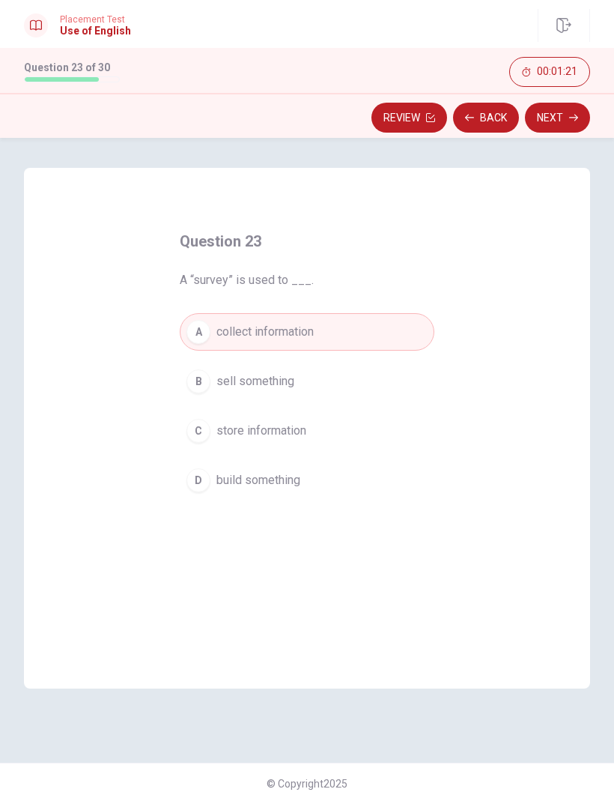
click at [558, 121] on button "Next" at bounding box center [557, 118] width 65 height 30
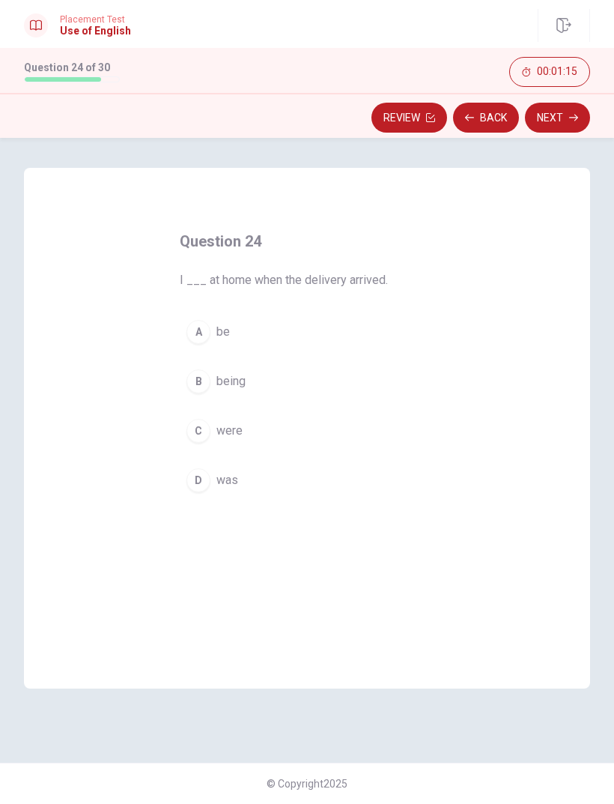
click at [215, 483] on button "D was" at bounding box center [307, 480] width 255 height 37
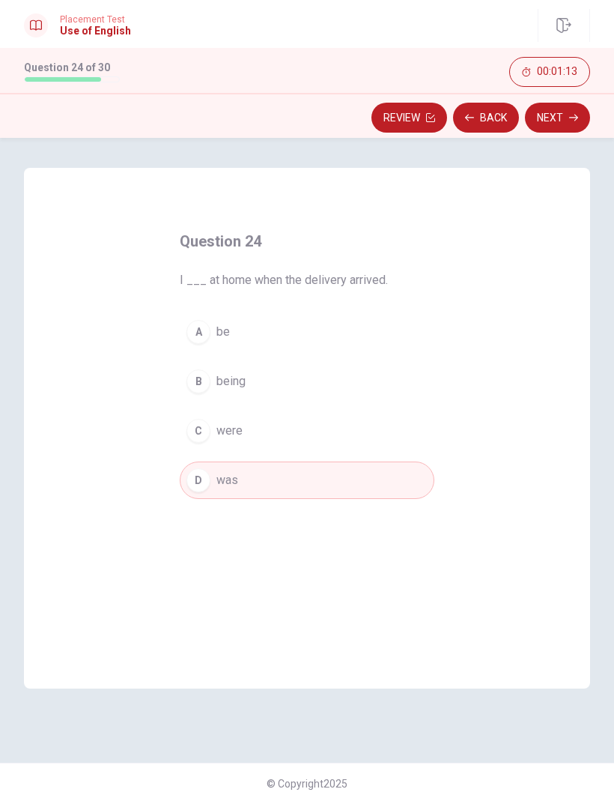
click at [568, 118] on button "Next" at bounding box center [557, 118] width 65 height 30
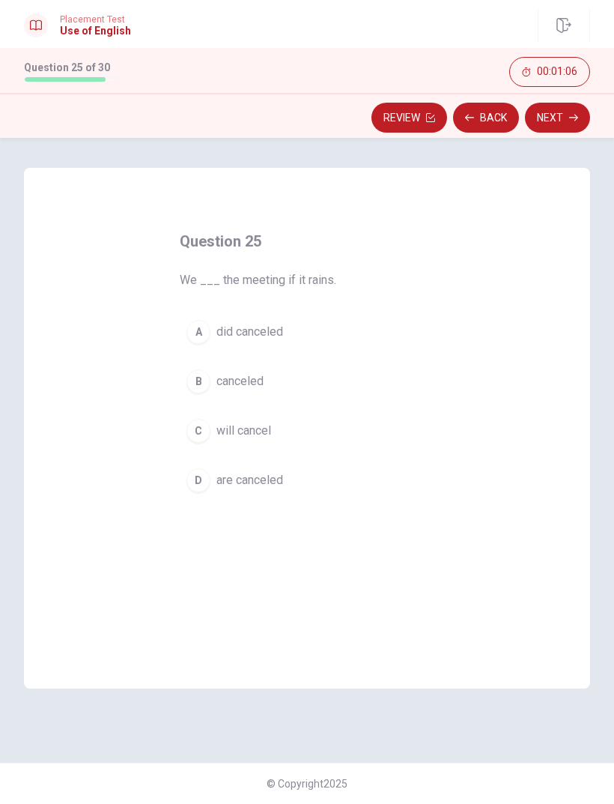
click at [245, 435] on span "will cancel" at bounding box center [244, 431] width 55 height 18
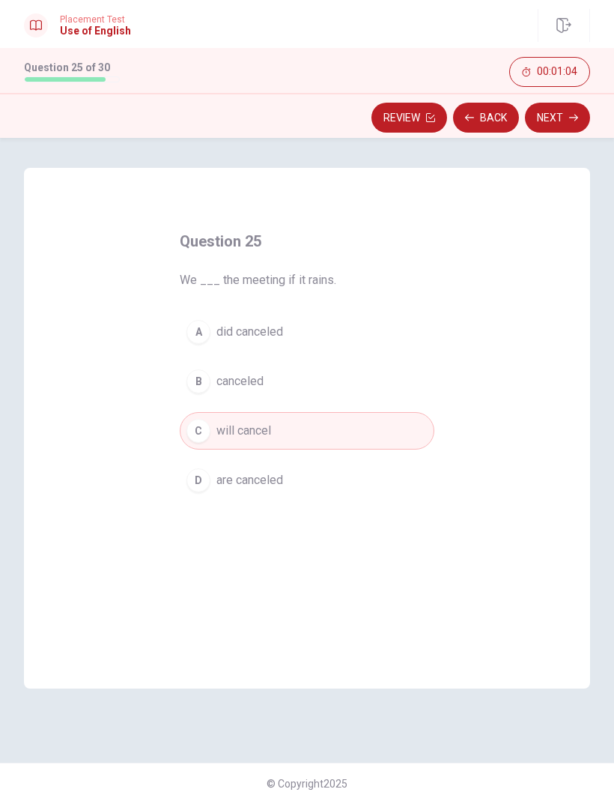
click at [577, 100] on div "Review Back Next" at bounding box center [307, 115] width 614 height 45
click at [564, 114] on button "Next" at bounding box center [557, 118] width 65 height 30
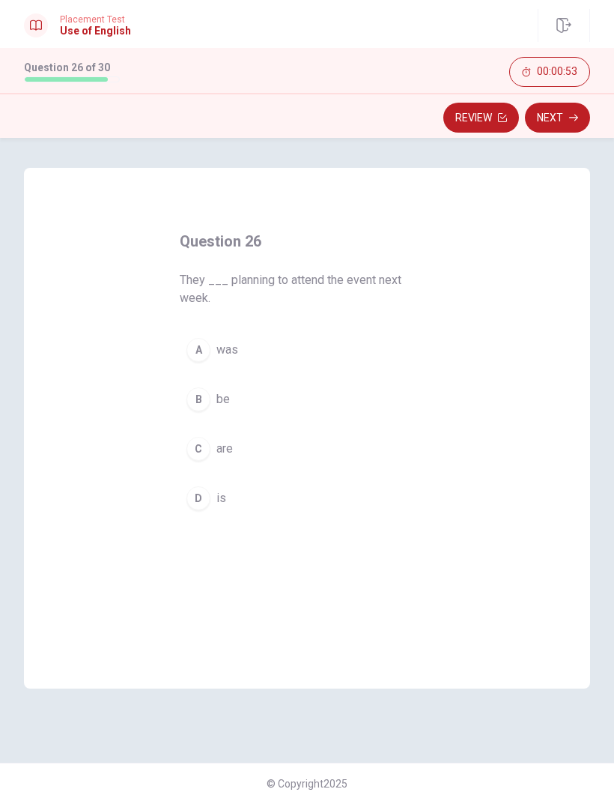
click at [202, 439] on div "C" at bounding box center [199, 449] width 24 height 24
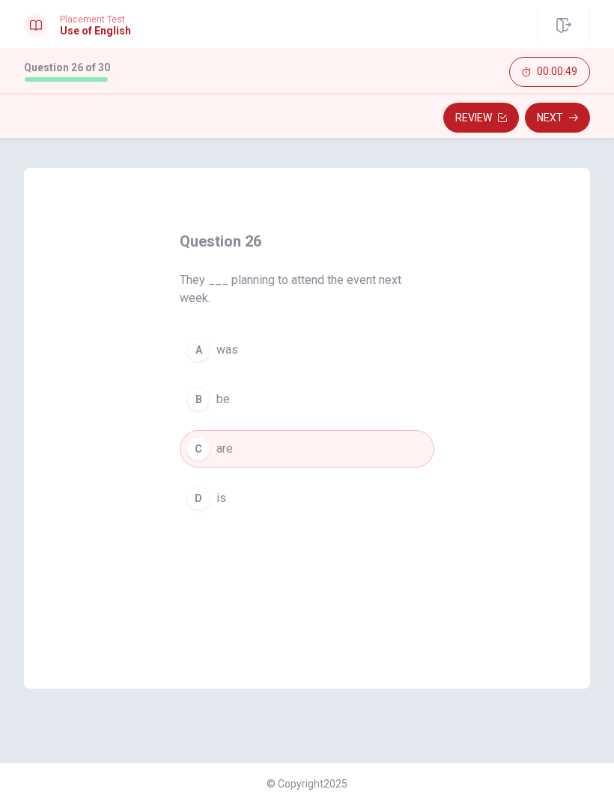
click at [565, 107] on button "Next" at bounding box center [557, 118] width 65 height 30
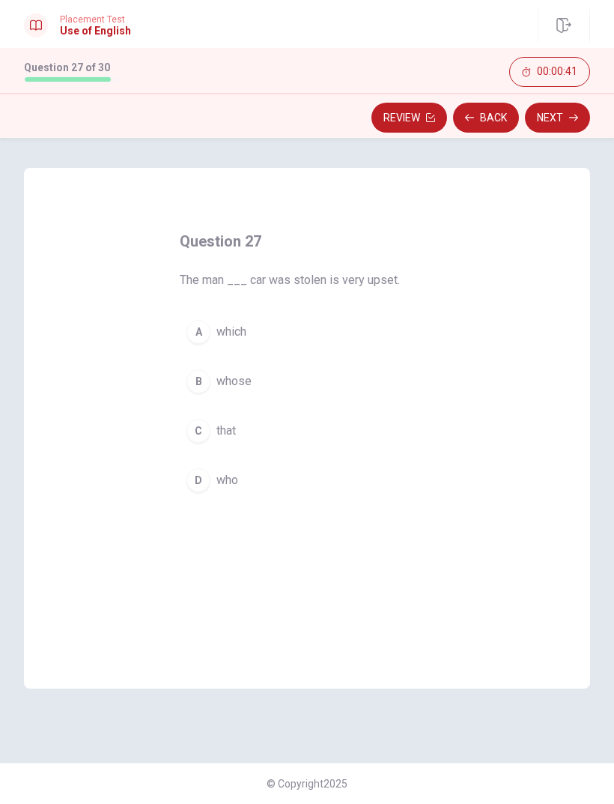
click at [226, 372] on span "whose" at bounding box center [234, 381] width 35 height 18
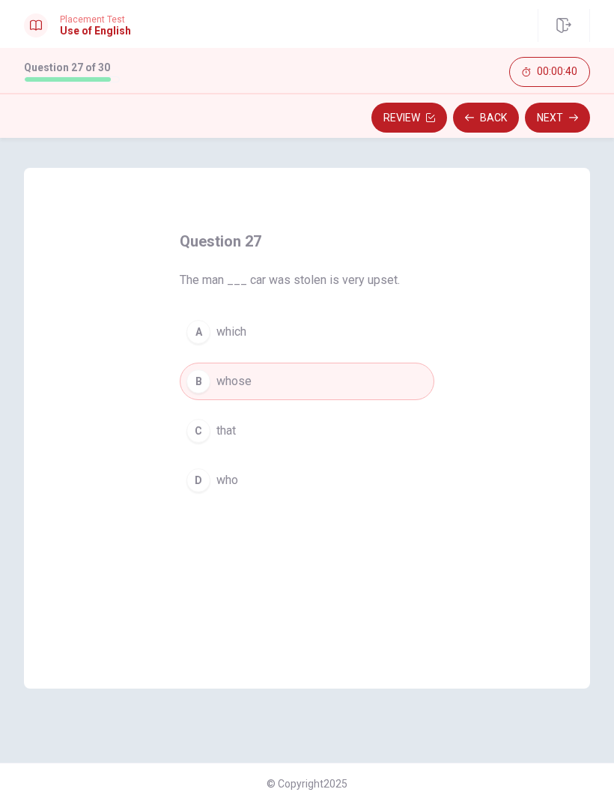
click at [570, 108] on button "Next" at bounding box center [557, 118] width 65 height 30
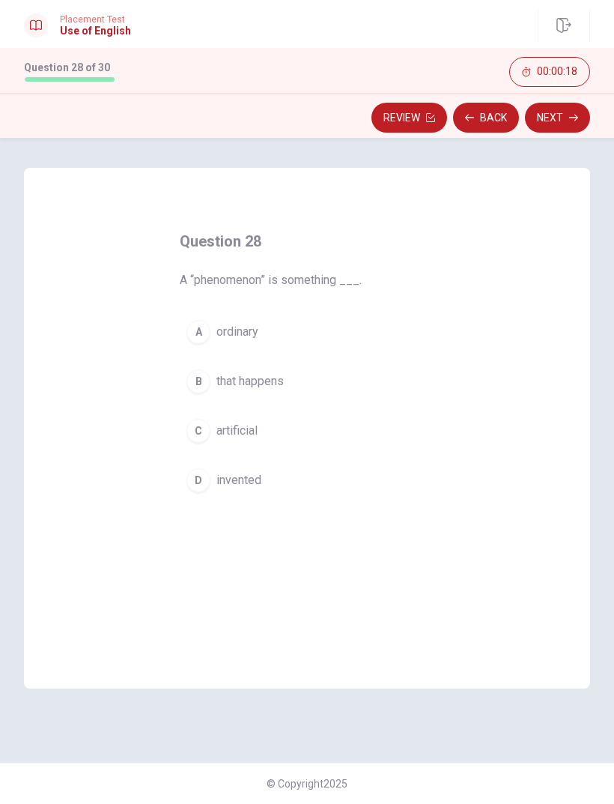
click at [241, 472] on span "invented" at bounding box center [239, 480] width 45 height 18
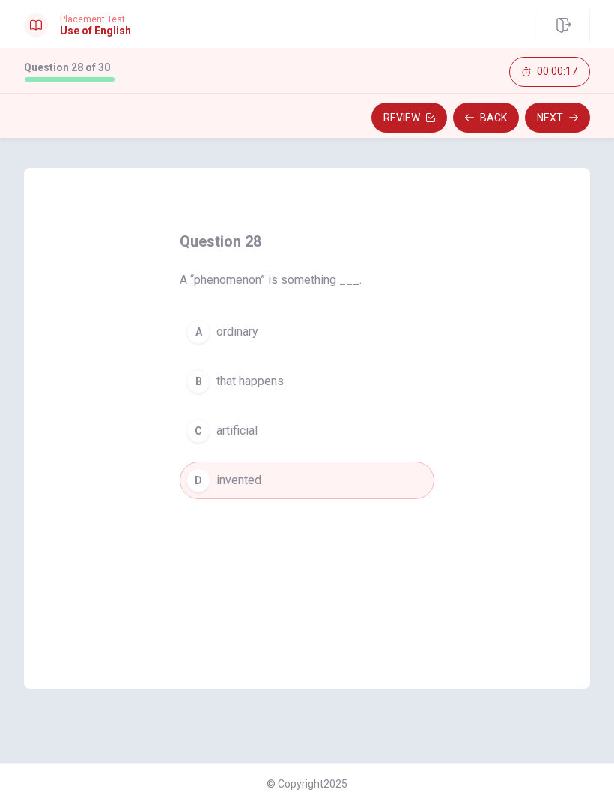
click at [561, 119] on button "Next" at bounding box center [557, 118] width 65 height 30
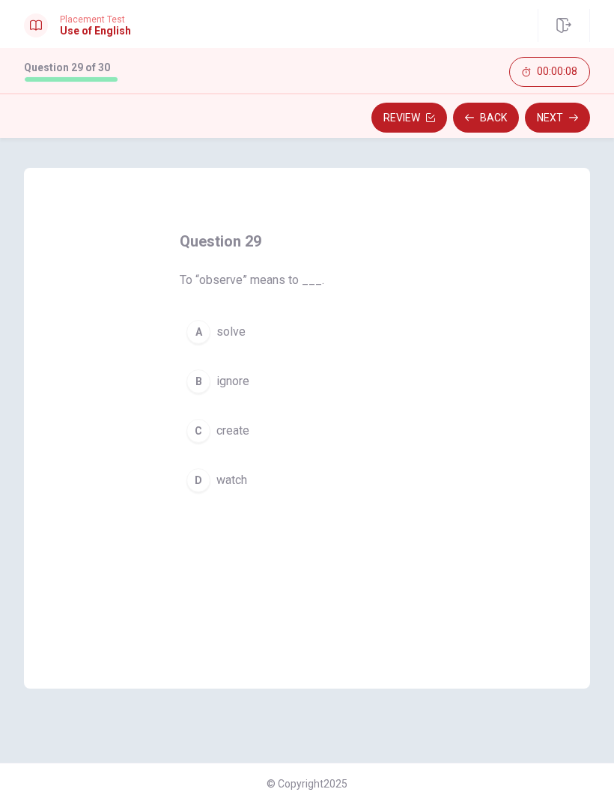
click at [235, 483] on span "watch" at bounding box center [232, 480] width 31 height 18
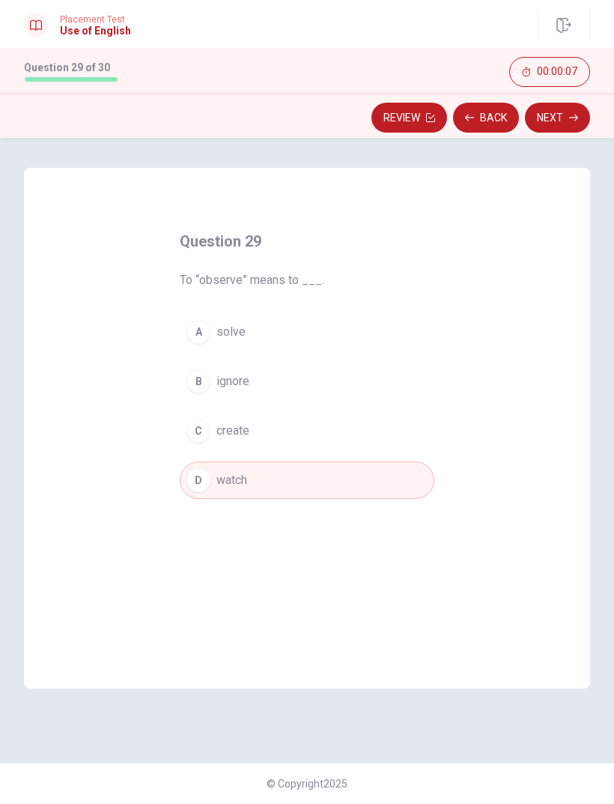
click at [574, 123] on button "Next" at bounding box center [557, 118] width 65 height 30
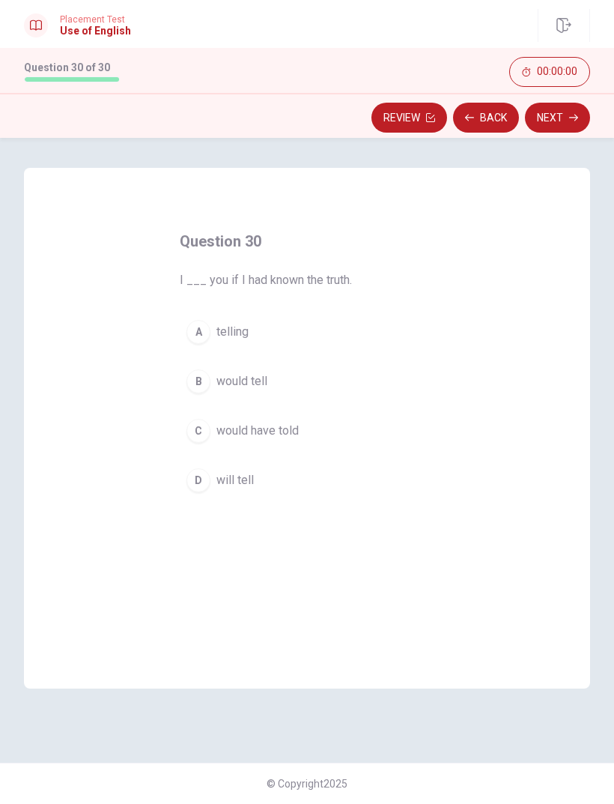
click at [231, 372] on span "would tell" at bounding box center [242, 381] width 51 height 18
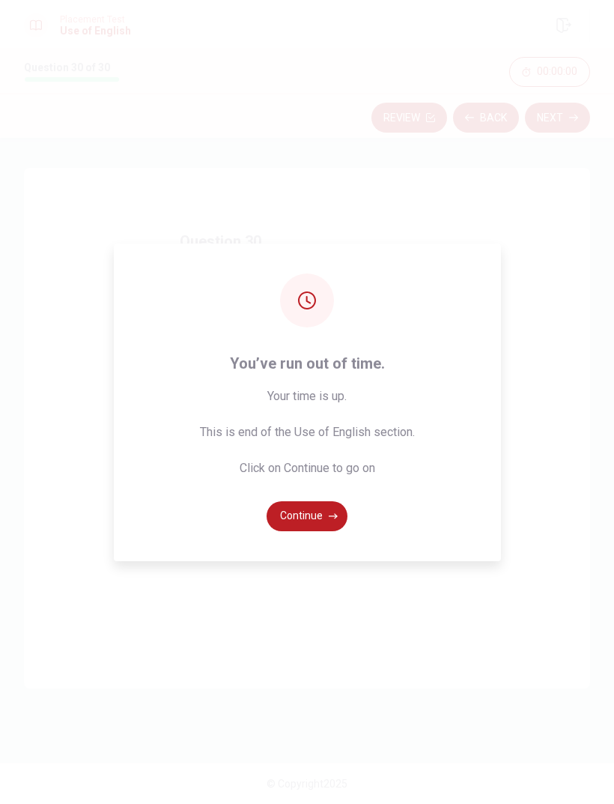
click at [283, 531] on button "Continue" at bounding box center [307, 516] width 81 height 30
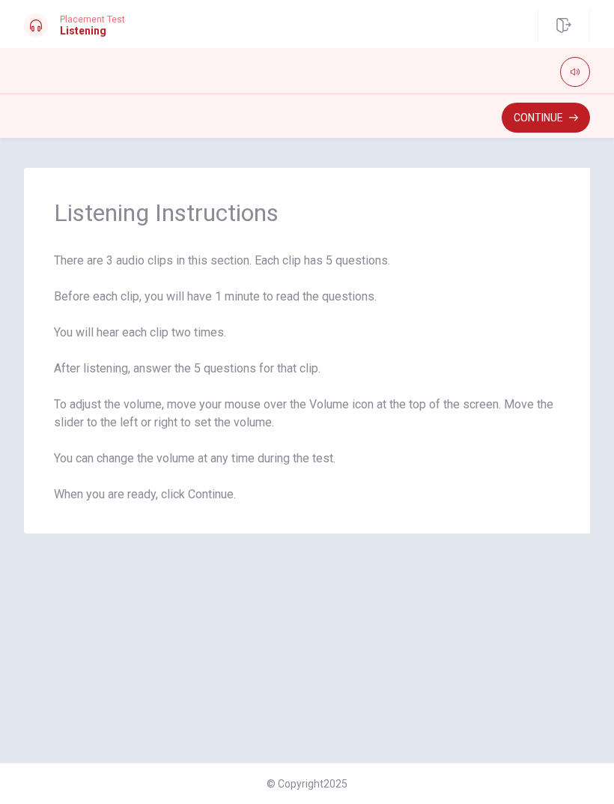
click at [565, 105] on button "Continue" at bounding box center [546, 118] width 88 height 30
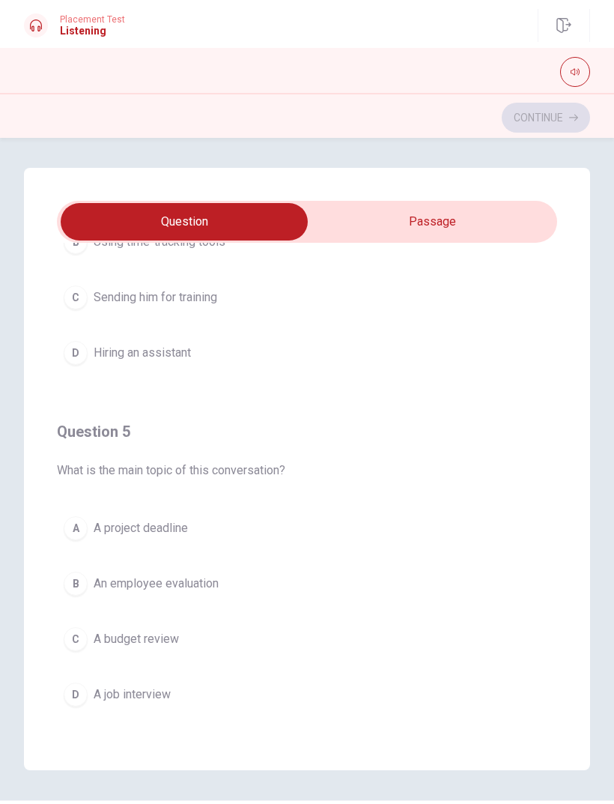
scroll to position [1214, 0]
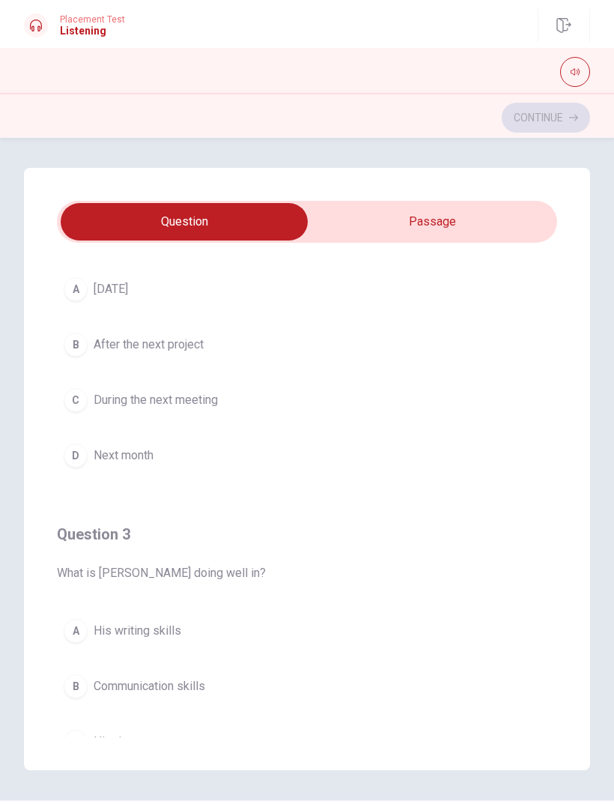
type input "19"
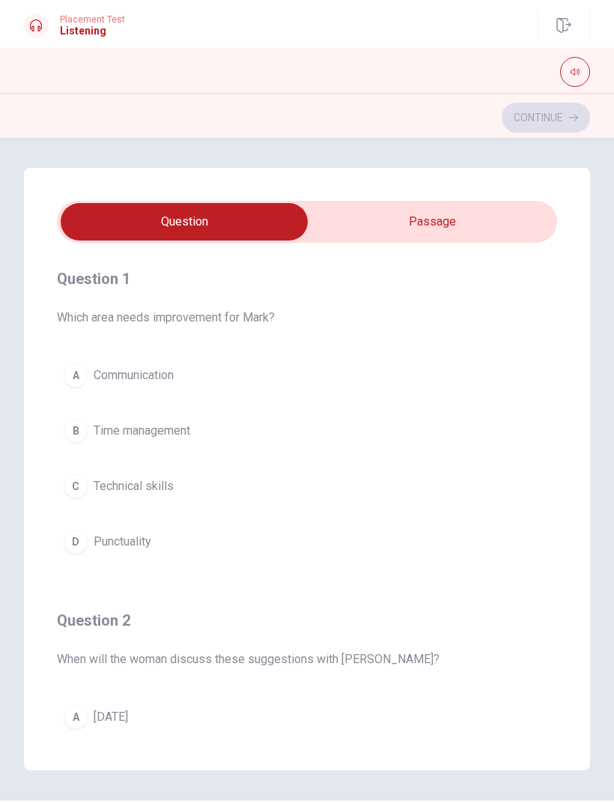
scroll to position [-1, 0]
click at [485, 215] on input "checkbox" at bounding box center [184, 221] width 751 height 37
checkbox input "true"
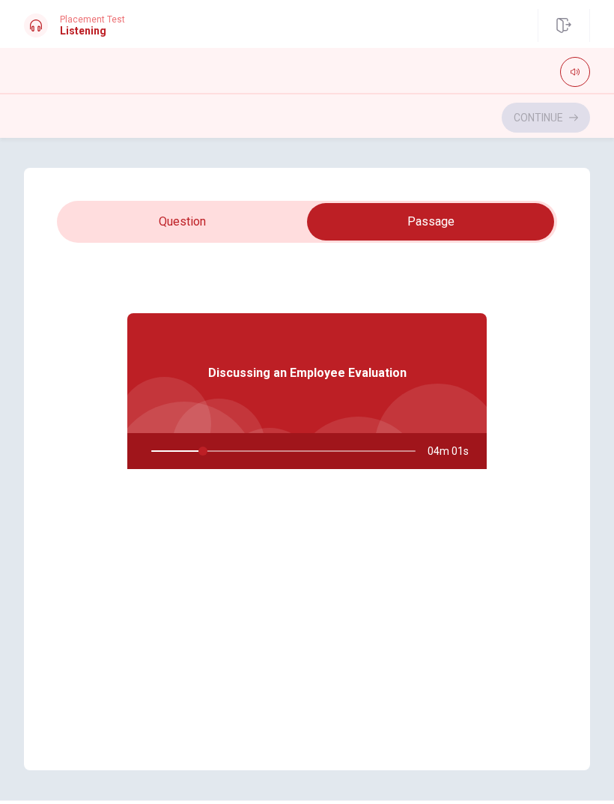
type input "20"
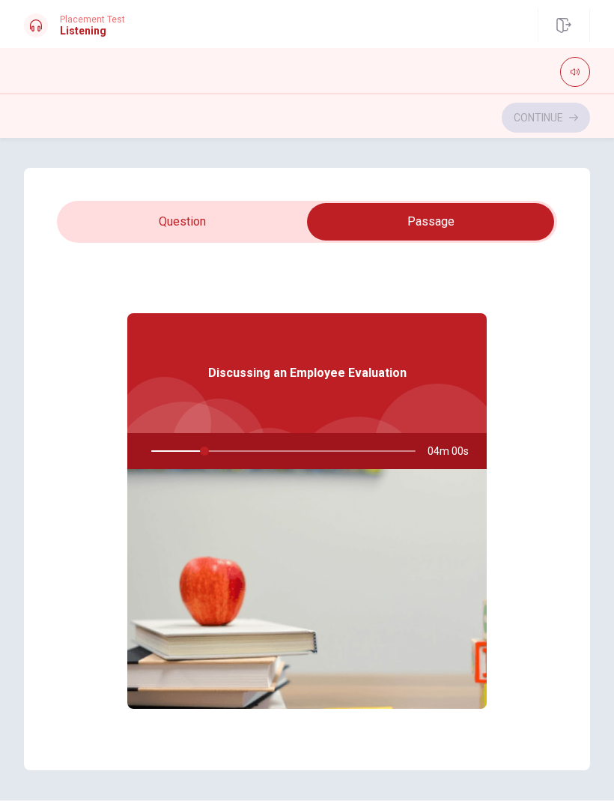
click at [213, 216] on input "checkbox" at bounding box center [430, 221] width 751 height 37
checkbox input "false"
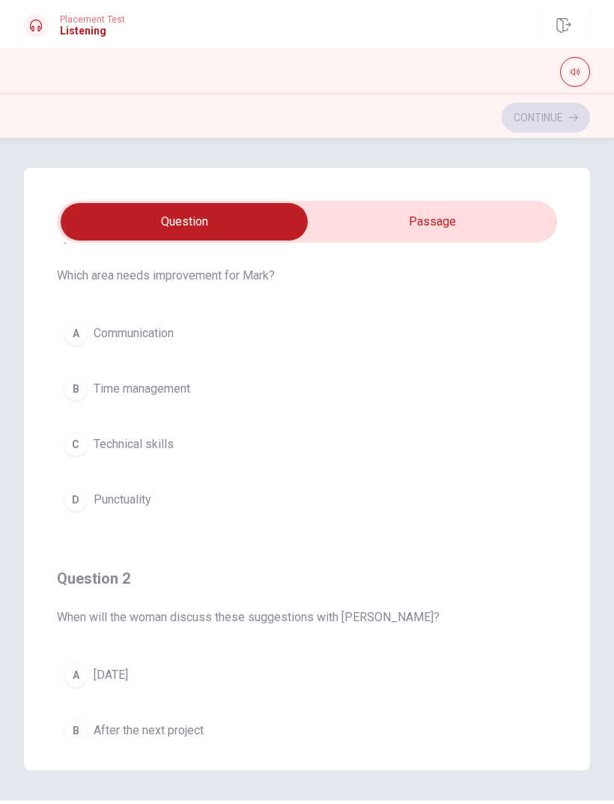
scroll to position [43, 0]
click at [168, 388] on span "Time management" at bounding box center [142, 388] width 97 height 18
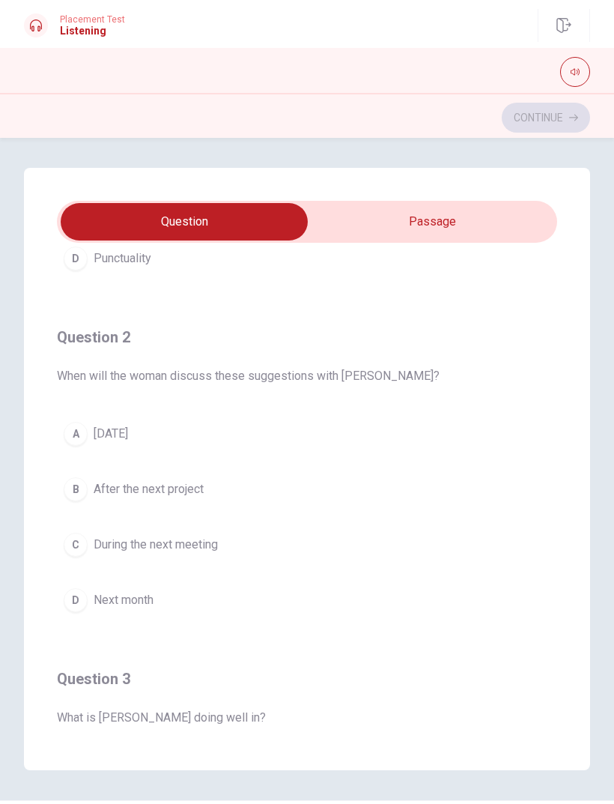
scroll to position [291, 0]
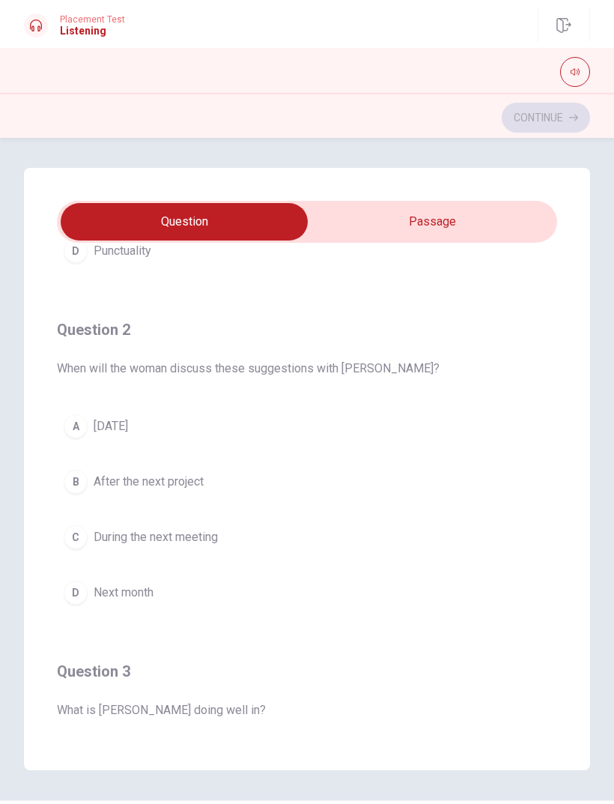
click at [205, 541] on span "During the next meeting" at bounding box center [156, 537] width 124 height 18
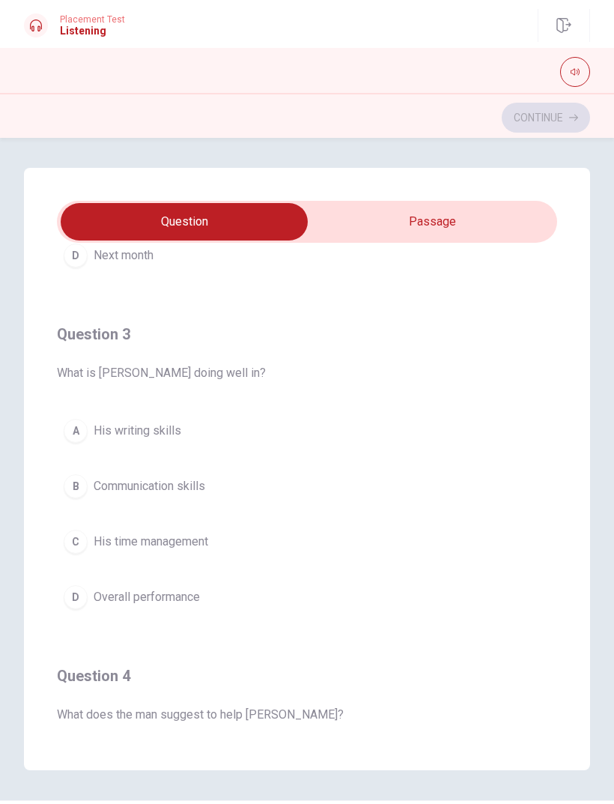
scroll to position [631, 0]
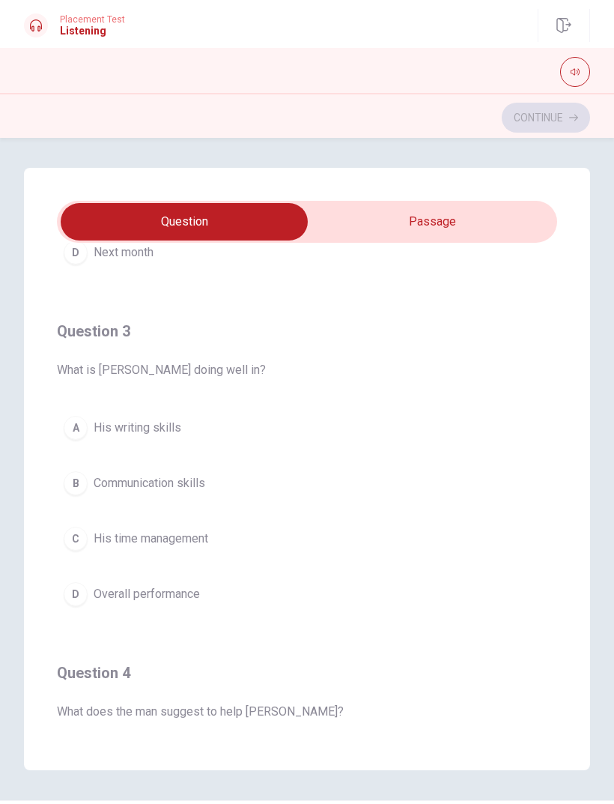
click at [185, 592] on span "Overall performance" at bounding box center [147, 594] width 106 height 18
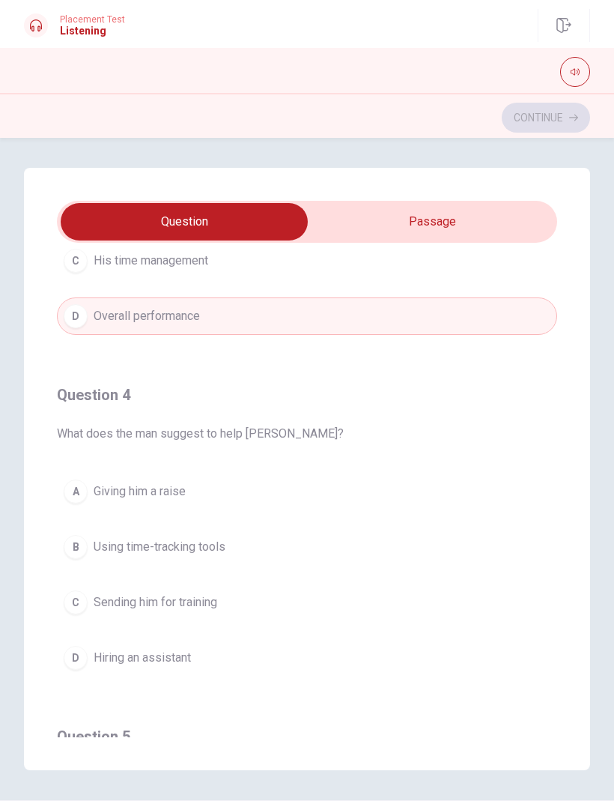
scroll to position [914, 0]
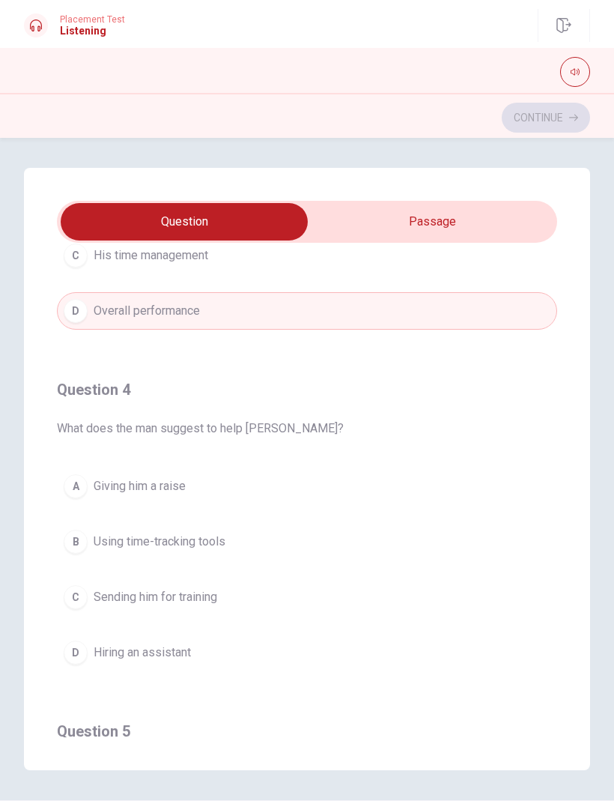
click at [214, 551] on button "B Using time-tracking tools" at bounding box center [307, 541] width 501 height 37
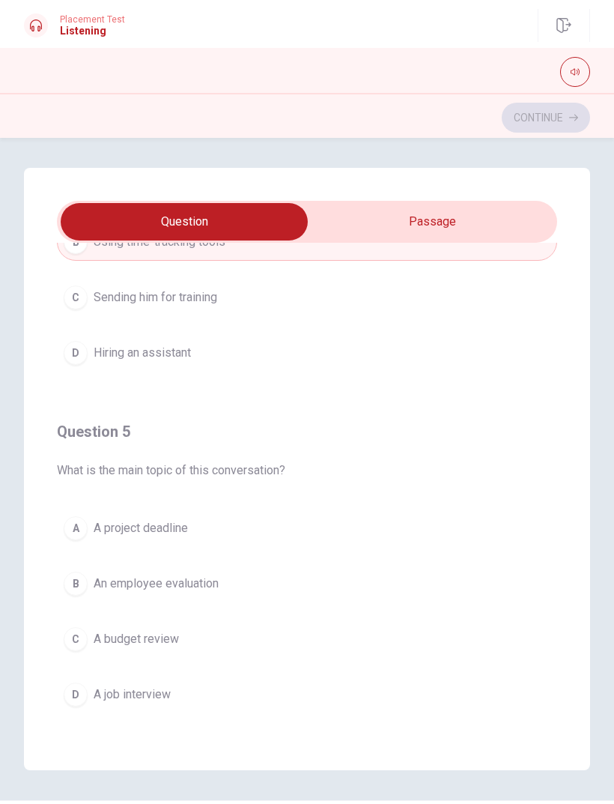
scroll to position [1214, 0]
click at [201, 597] on button "B An employee evaluation" at bounding box center [307, 583] width 501 height 37
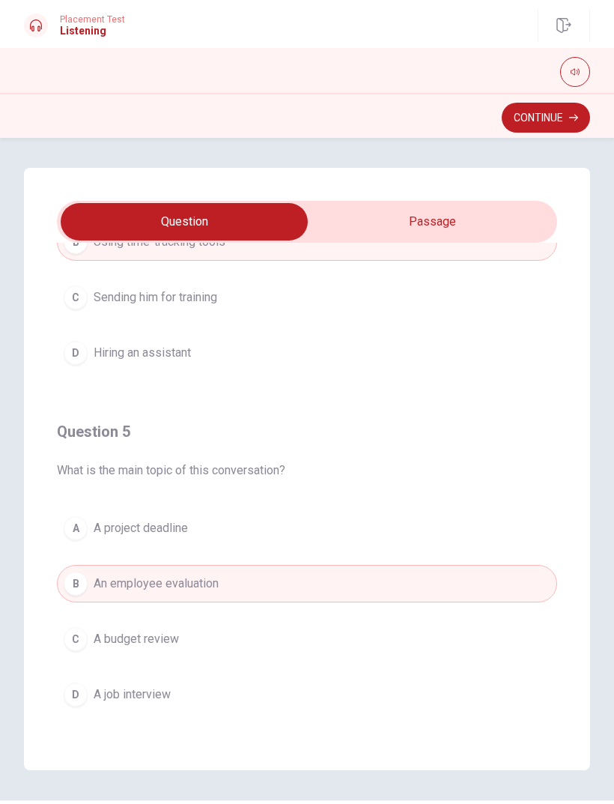
click at [570, 113] on icon "button" at bounding box center [574, 117] width 9 height 9
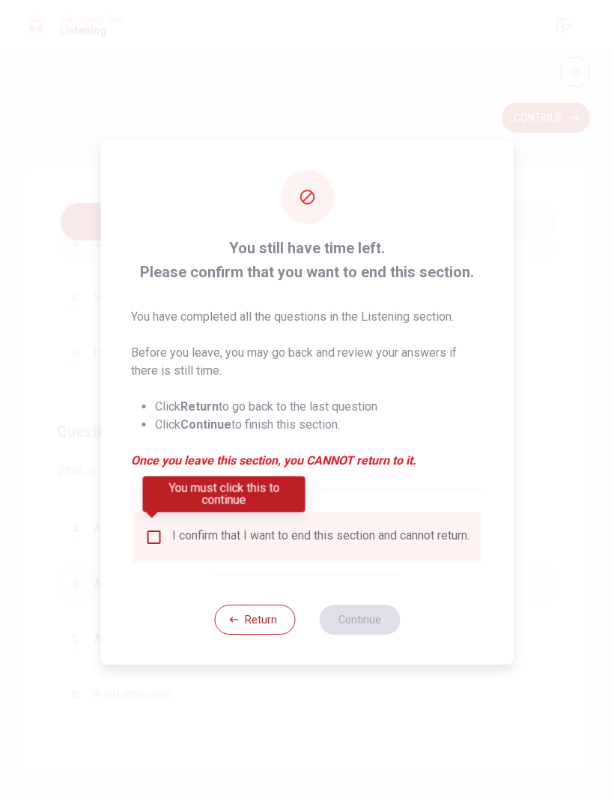
click at [160, 537] on input "You must click this to continue" at bounding box center [154, 537] width 18 height 18
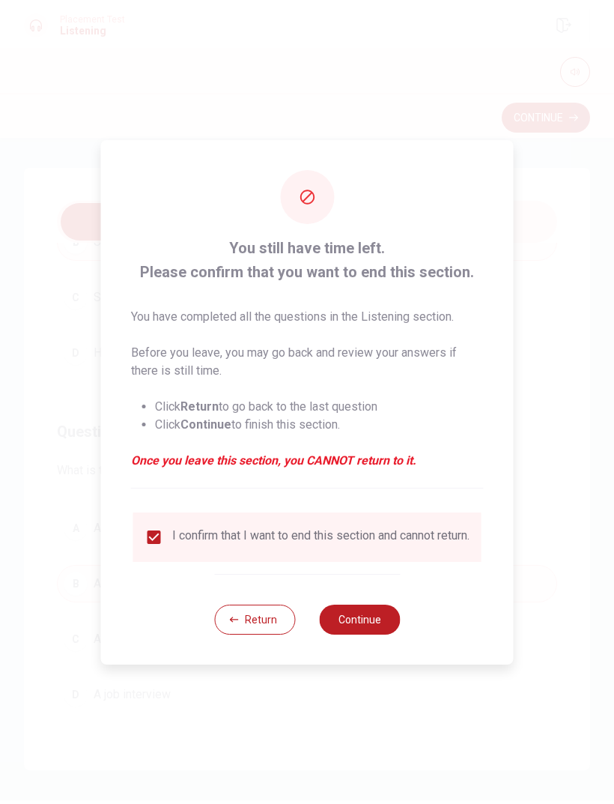
click at [270, 626] on button "Return" at bounding box center [254, 620] width 81 height 30
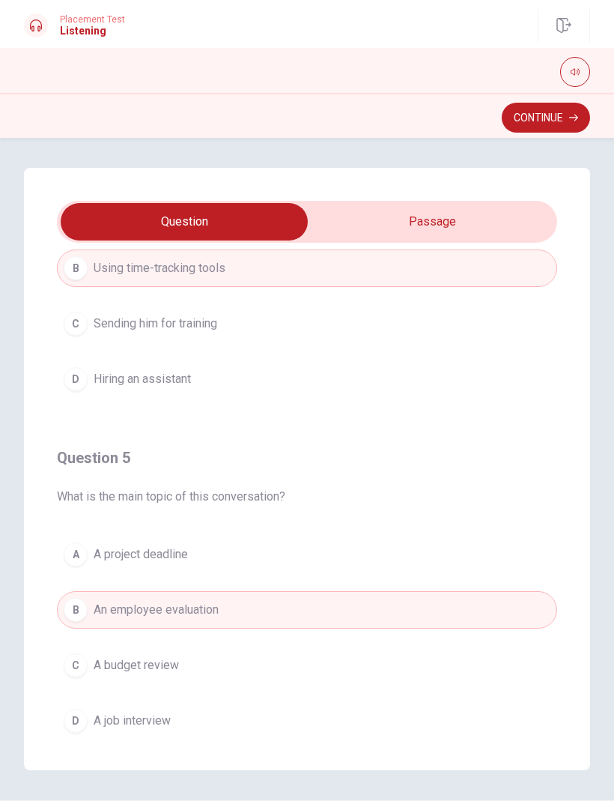
scroll to position [1189, 0]
click at [570, 122] on button "Continue" at bounding box center [546, 118] width 88 height 30
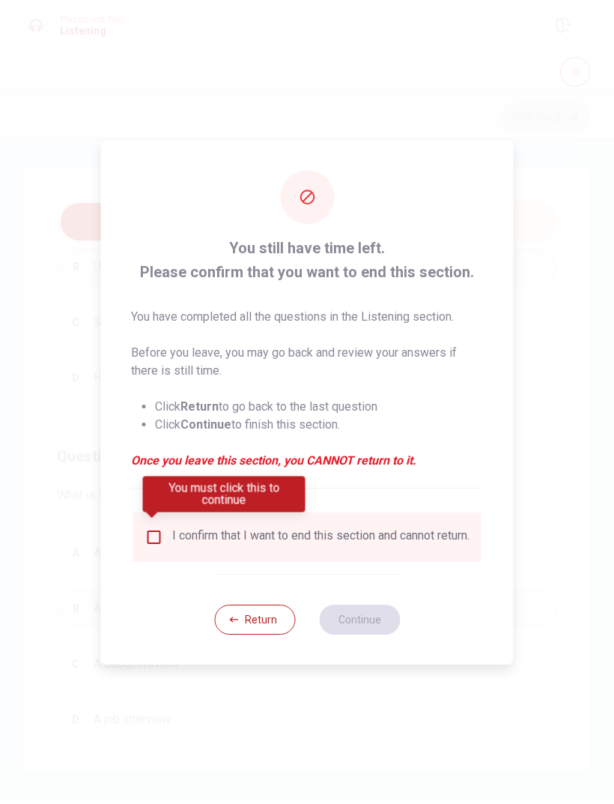
click at [160, 528] on input "You must click this to continue" at bounding box center [154, 537] width 18 height 18
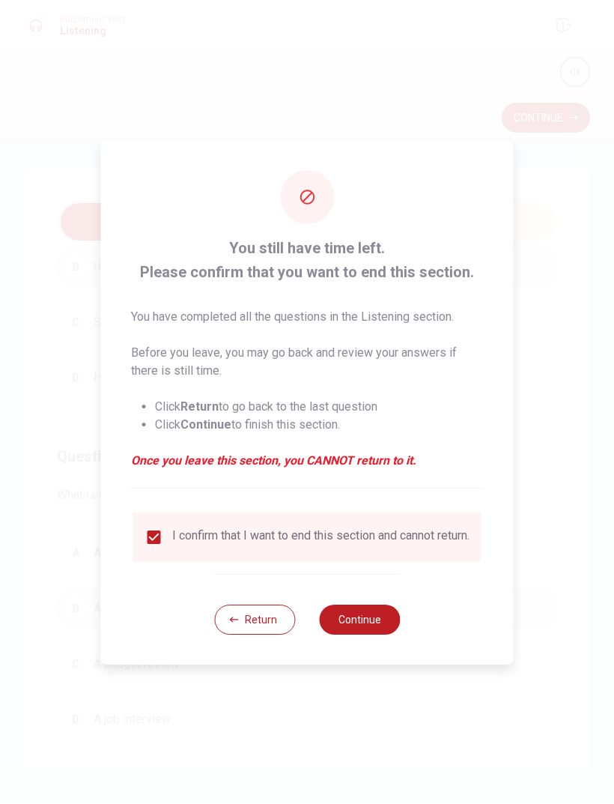
click at [375, 622] on button "Continue" at bounding box center [359, 620] width 81 height 30
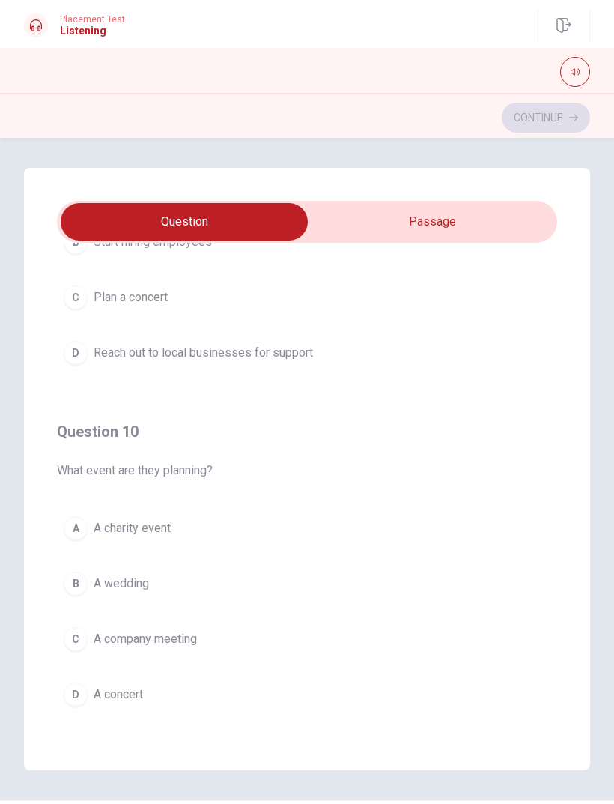
scroll to position [1214, 0]
click at [151, 519] on span "A charity event" at bounding box center [132, 528] width 77 height 18
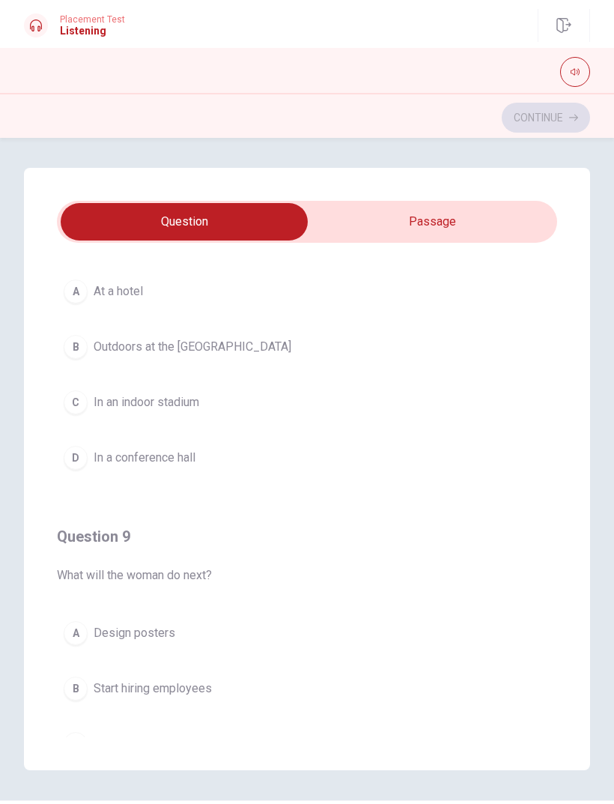
scroll to position [767, 0]
click at [192, 351] on span "Outdoors at the [GEOGRAPHIC_DATA]" at bounding box center [193, 347] width 198 height 18
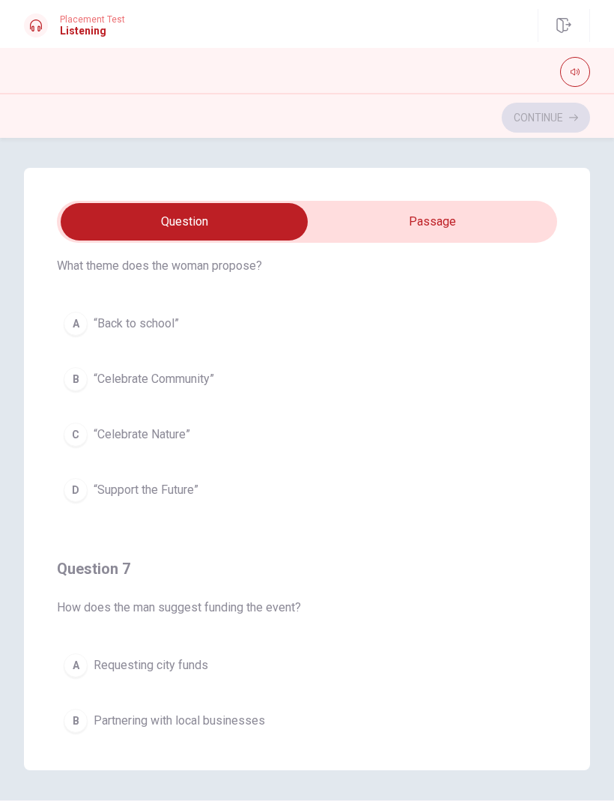
scroll to position [52, 0]
click at [169, 370] on span "“Celebrate Community”" at bounding box center [154, 378] width 121 height 18
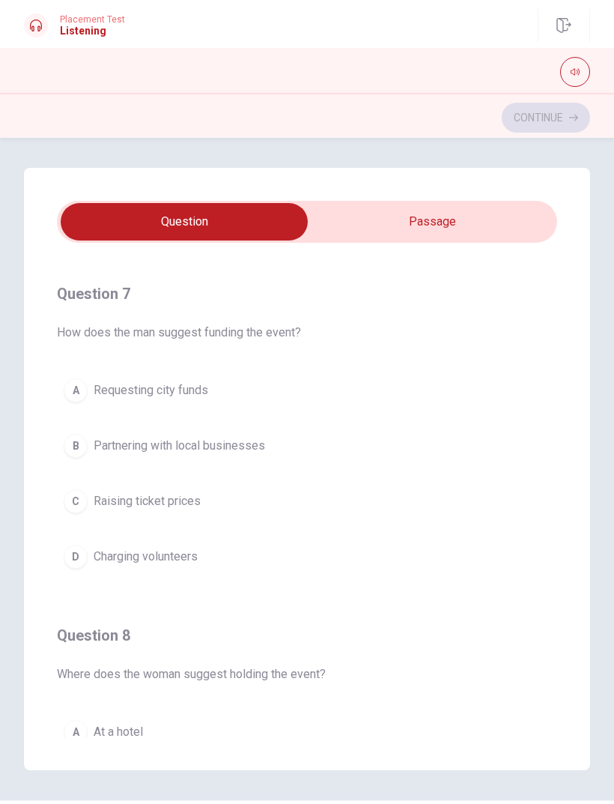
scroll to position [328, 0]
click at [263, 445] on span "Partnering with local businesses" at bounding box center [180, 444] width 172 height 18
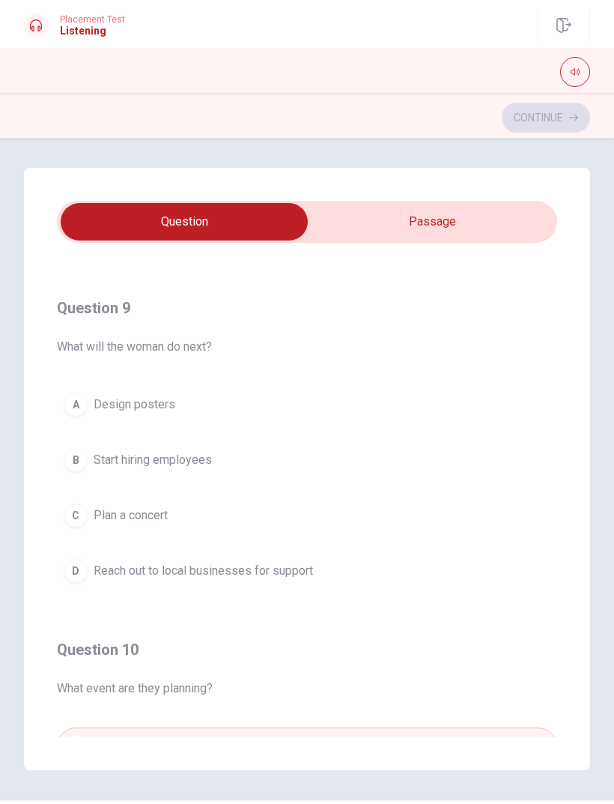
scroll to position [997, 0]
click at [302, 567] on span "Reach out to local businesses for support" at bounding box center [204, 570] width 220 height 18
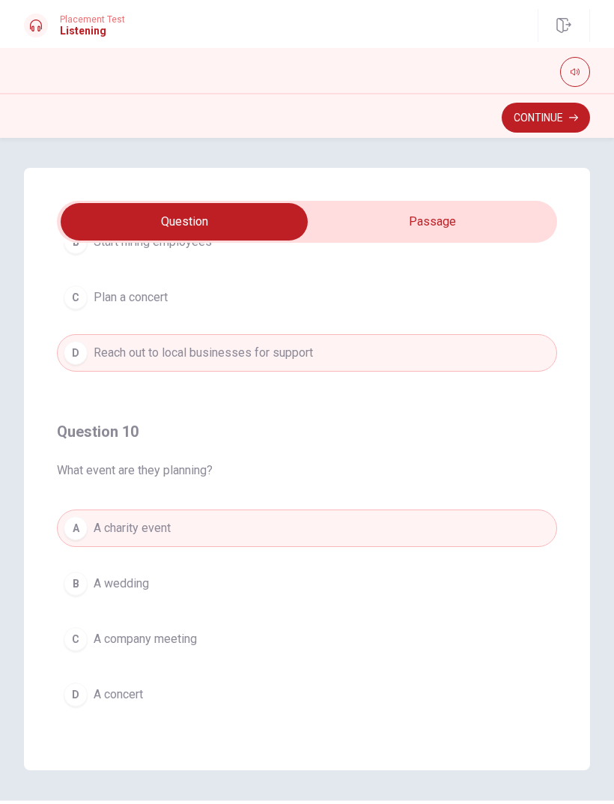
scroll to position [1214, 0]
click at [567, 121] on button "Continue" at bounding box center [546, 118] width 88 height 30
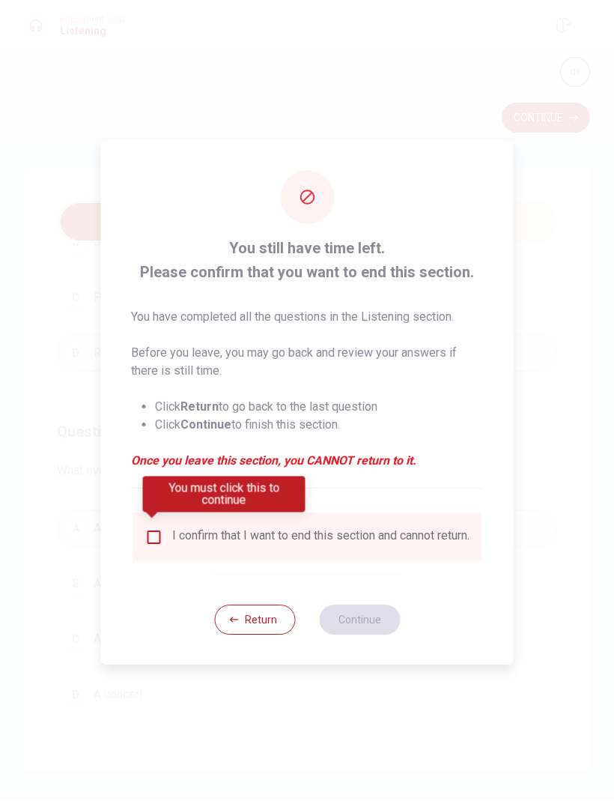
click at [145, 531] on input "You must click this to continue" at bounding box center [154, 537] width 18 height 18
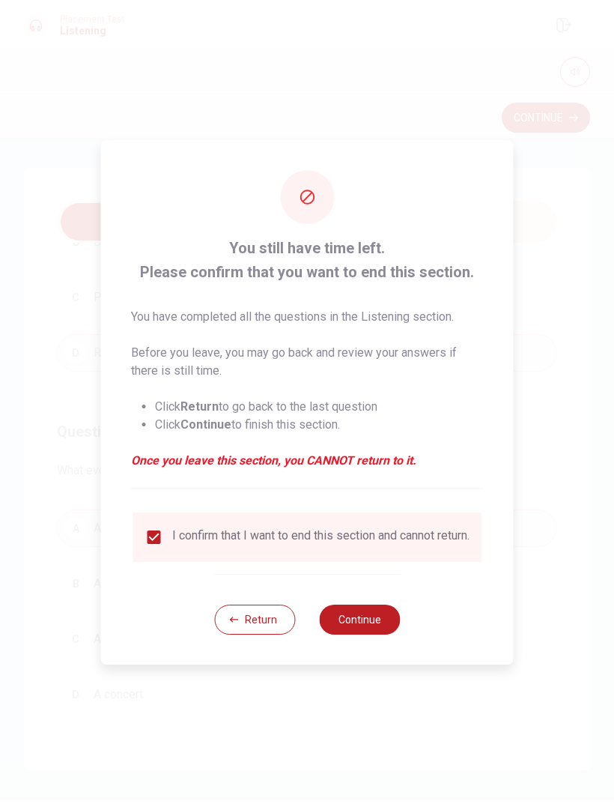
click at [367, 620] on button "Continue" at bounding box center [359, 620] width 81 height 30
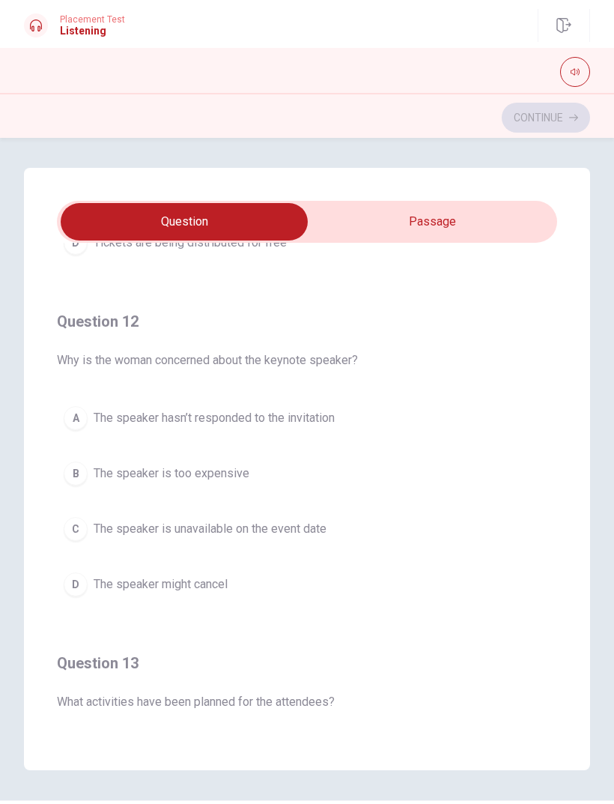
scroll to position [294, 0]
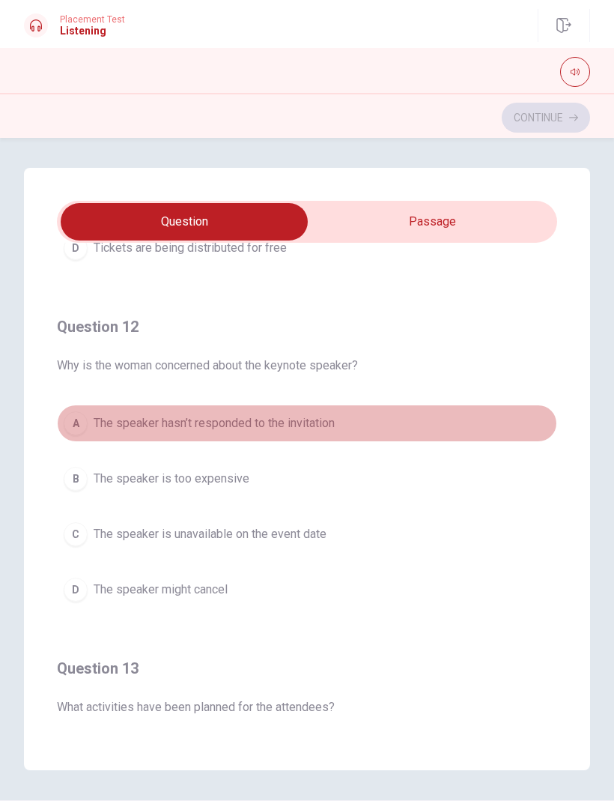
click at [324, 423] on span "The speaker hasn’t responded to the invitation" at bounding box center [214, 423] width 241 height 18
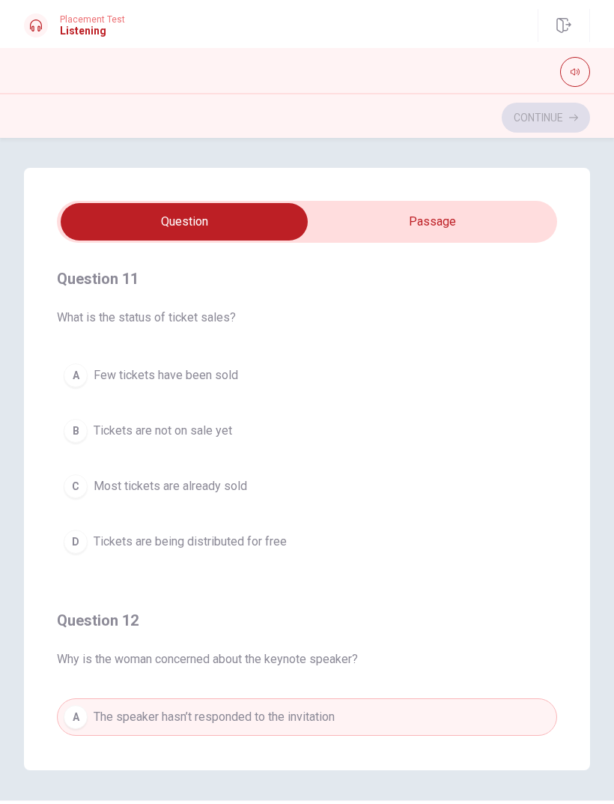
scroll to position [0, 0]
click at [238, 490] on span "Most tickets are already sold" at bounding box center [171, 486] width 154 height 18
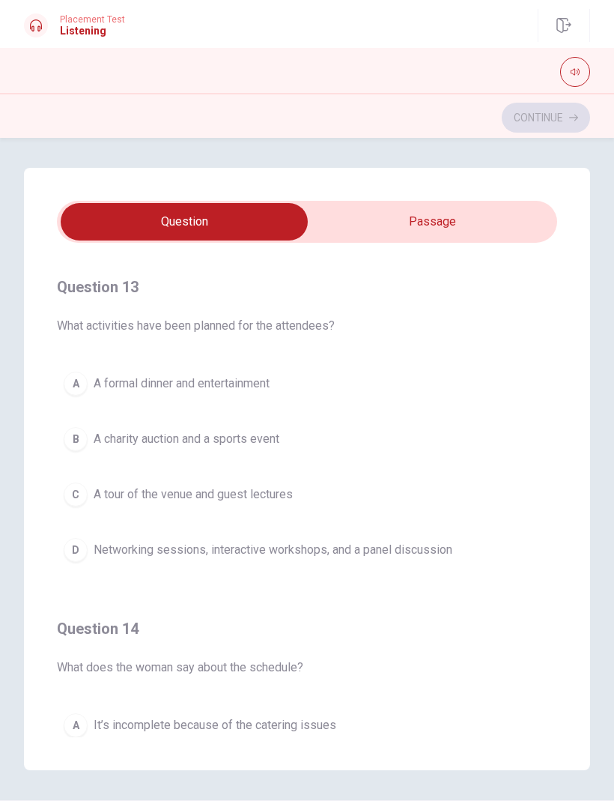
scroll to position [686, 0]
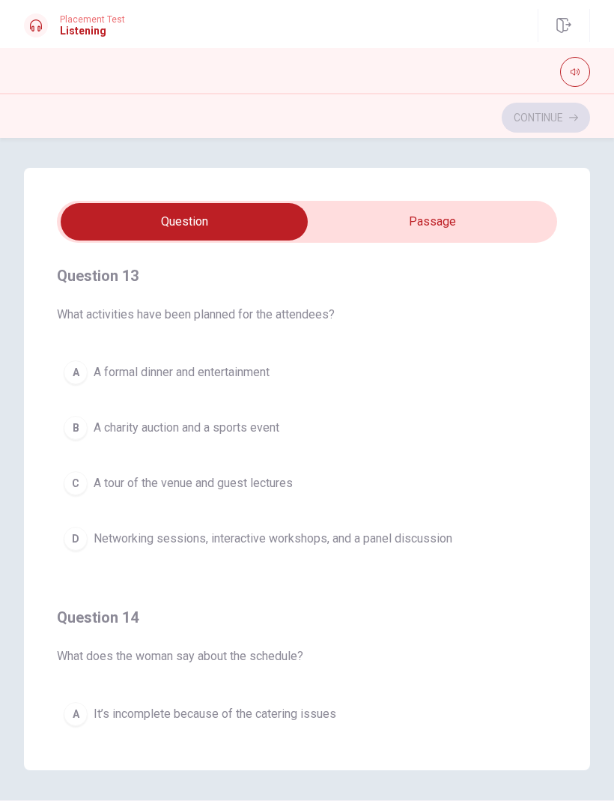
click at [416, 552] on button "D Networking sessions, interactive workshops, and a panel discussion" at bounding box center [307, 538] width 501 height 37
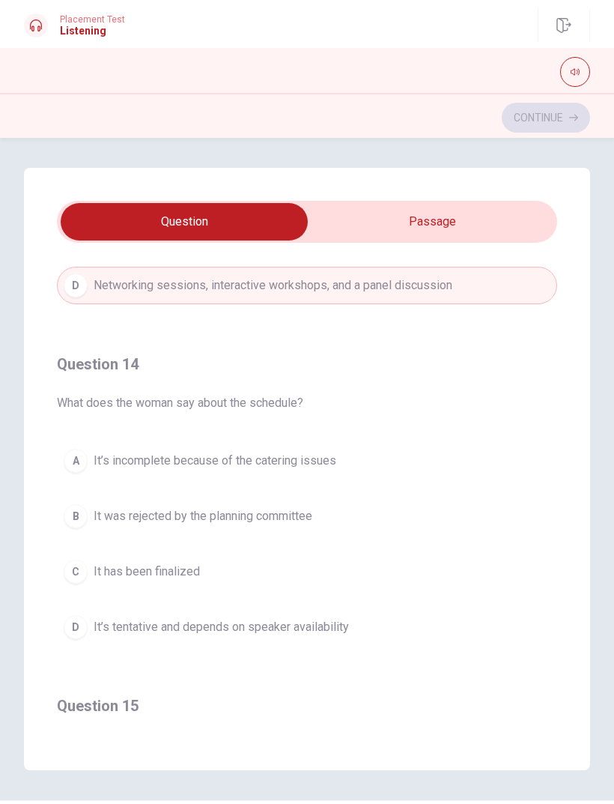
scroll to position [945, 0]
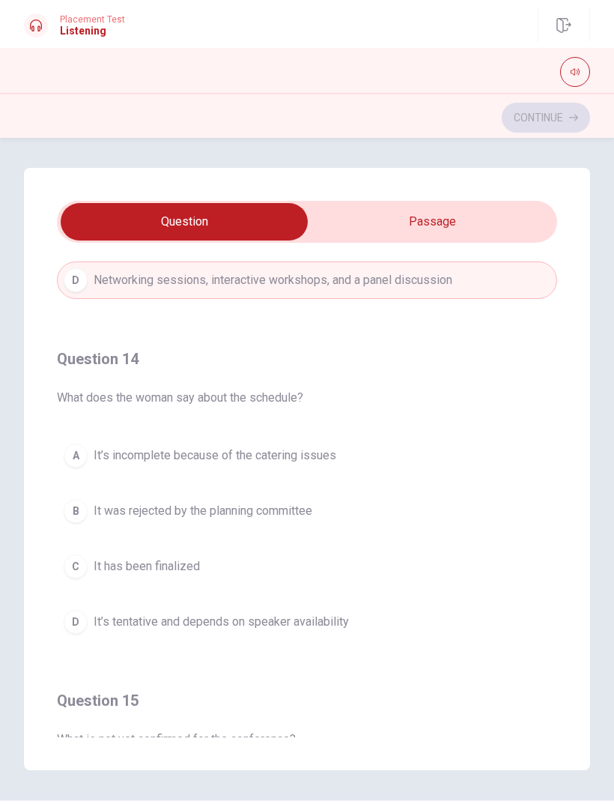
click at [336, 623] on span "It’s tentative and depends on speaker availability" at bounding box center [222, 622] width 256 height 18
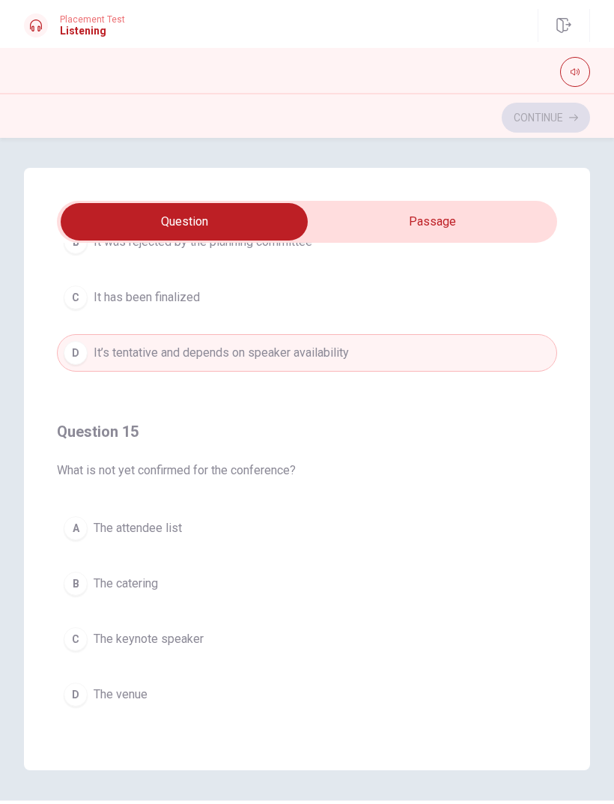
scroll to position [1214, 0]
click at [214, 635] on button "C The keynote speaker" at bounding box center [307, 638] width 501 height 37
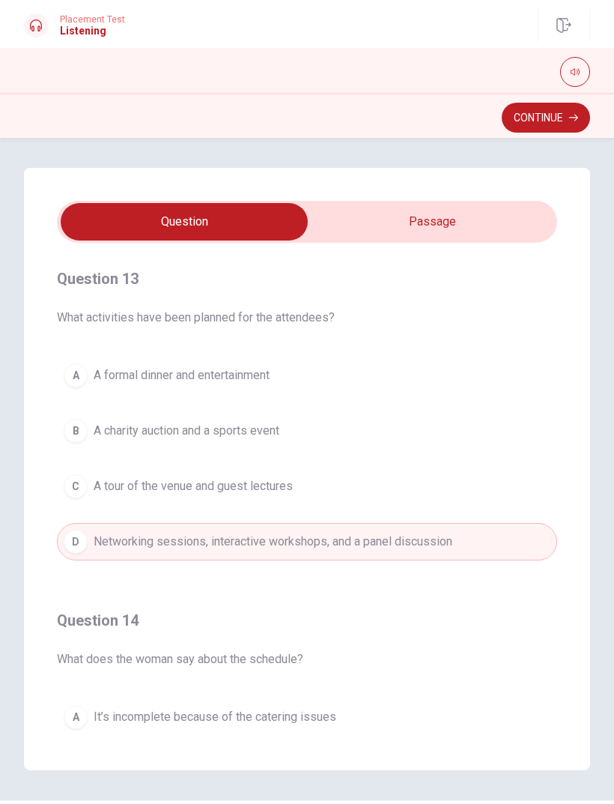
scroll to position [685, 0]
click at [568, 115] on button "Continue" at bounding box center [546, 118] width 88 height 30
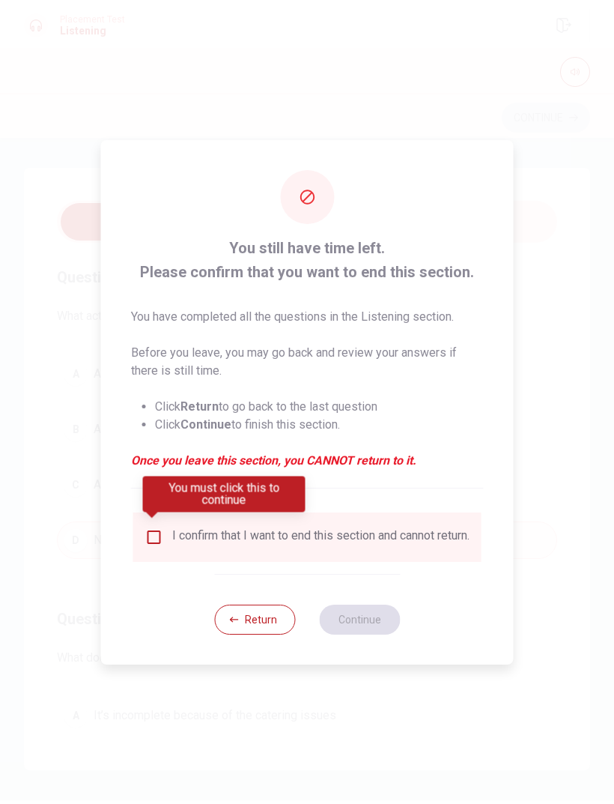
click at [154, 537] on input "You must click this to continue" at bounding box center [154, 537] width 18 height 18
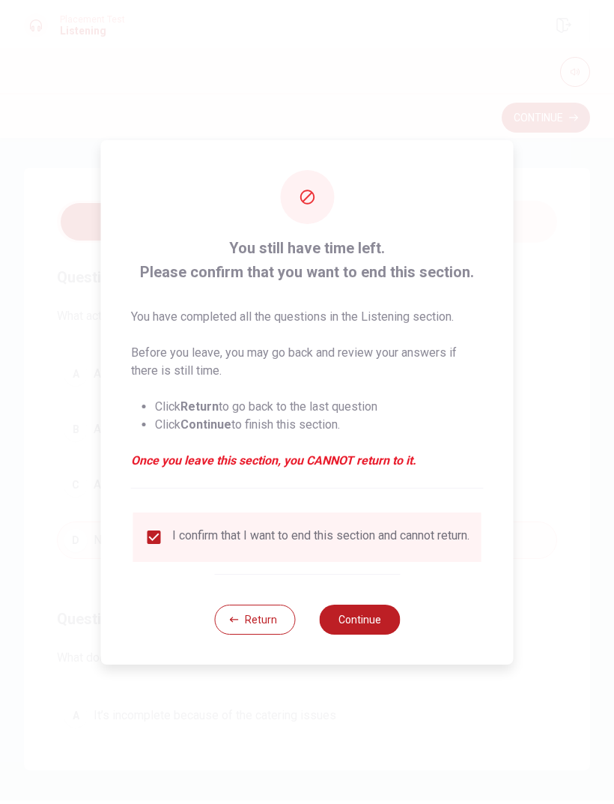
click at [367, 629] on button "Continue" at bounding box center [359, 620] width 81 height 30
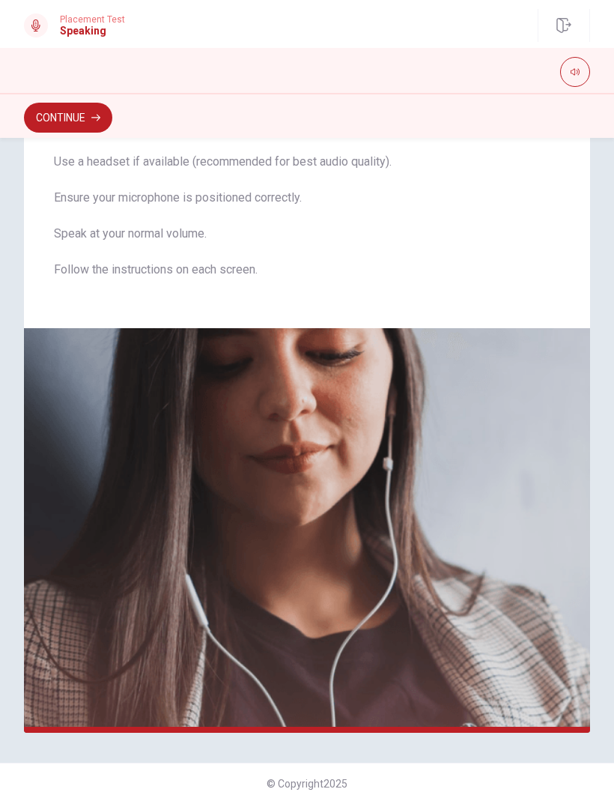
scroll to position [88, 0]
click at [575, 76] on icon "button" at bounding box center [575, 71] width 9 height 9
click at [570, 74] on button "button" at bounding box center [576, 72] width 30 height 30
click at [55, 125] on button "Continue" at bounding box center [68, 118] width 88 height 30
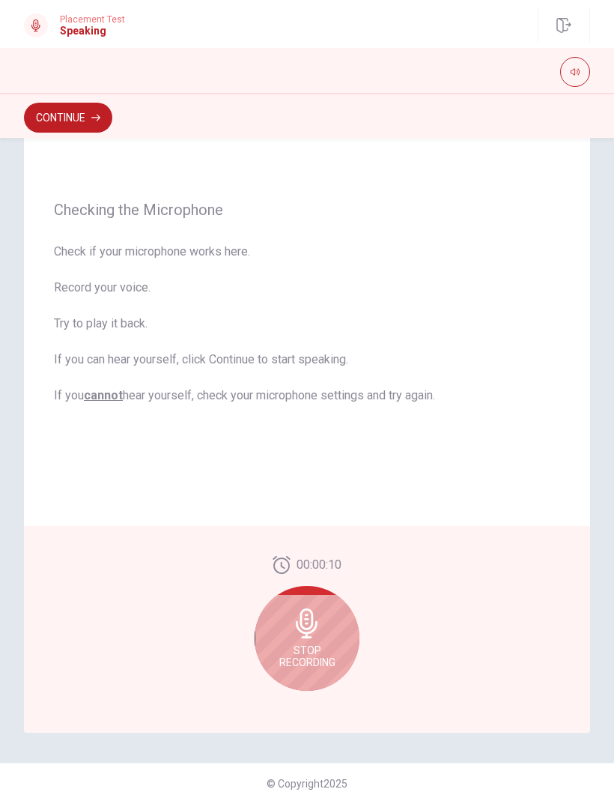
click at [317, 632] on icon at bounding box center [307, 623] width 30 height 30
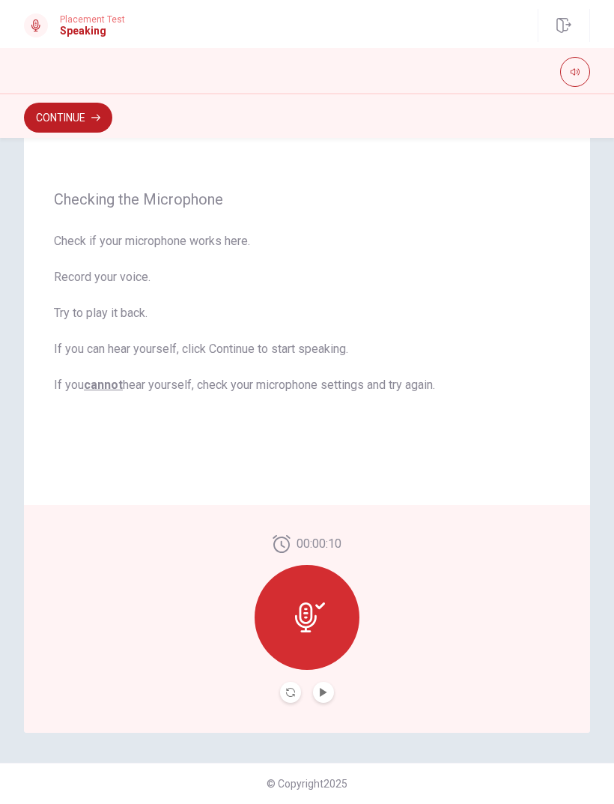
click at [328, 694] on button "Play Audio" at bounding box center [323, 692] width 21 height 21
click at [320, 611] on icon at bounding box center [310, 617] width 30 height 30
click at [292, 691] on icon "Record Again" at bounding box center [290, 692] width 9 height 9
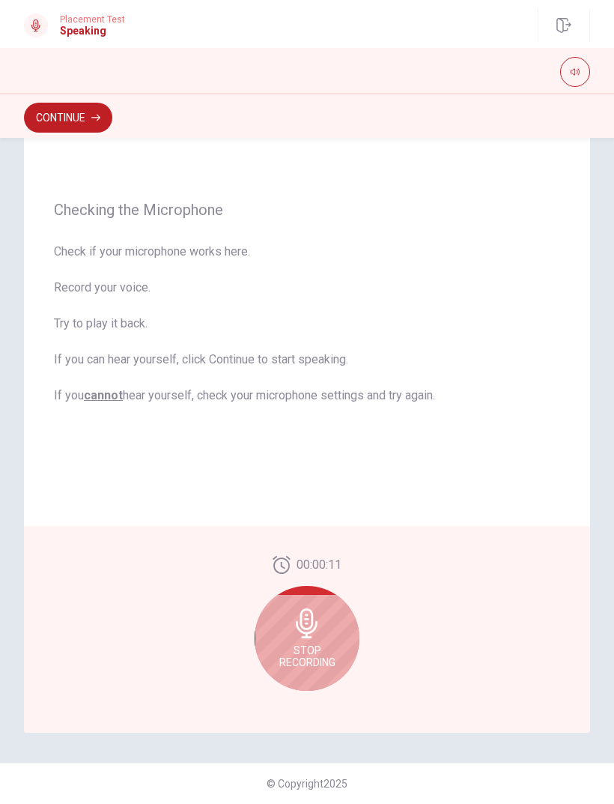
click at [317, 624] on icon at bounding box center [307, 623] width 22 height 30
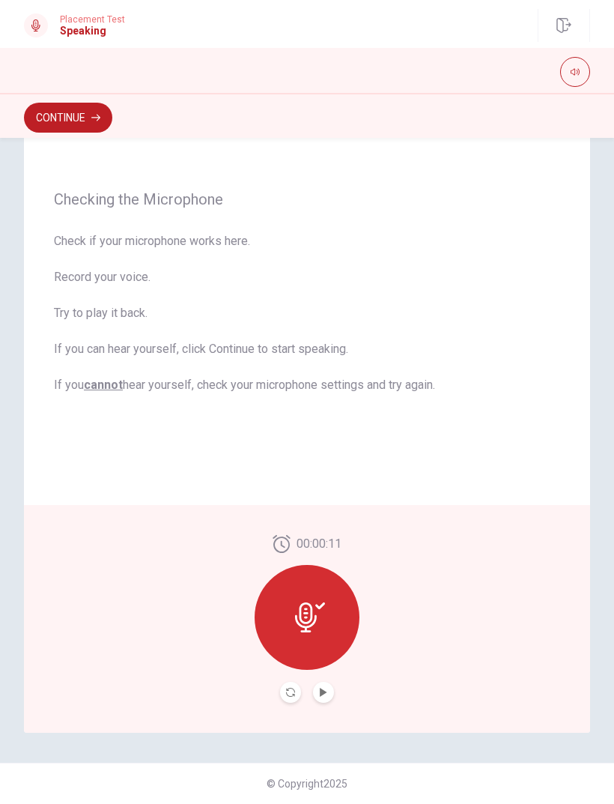
click at [323, 695] on icon "Play Audio" at bounding box center [323, 692] width 7 height 9
click at [286, 692] on icon "Record Again" at bounding box center [290, 692] width 9 height 9
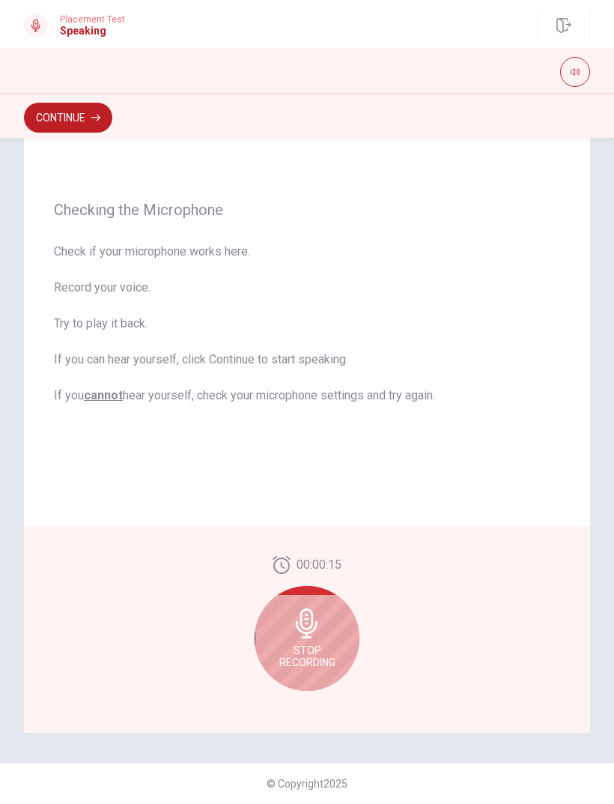
click at [327, 643] on div "Stop Recording" at bounding box center [307, 638] width 105 height 105
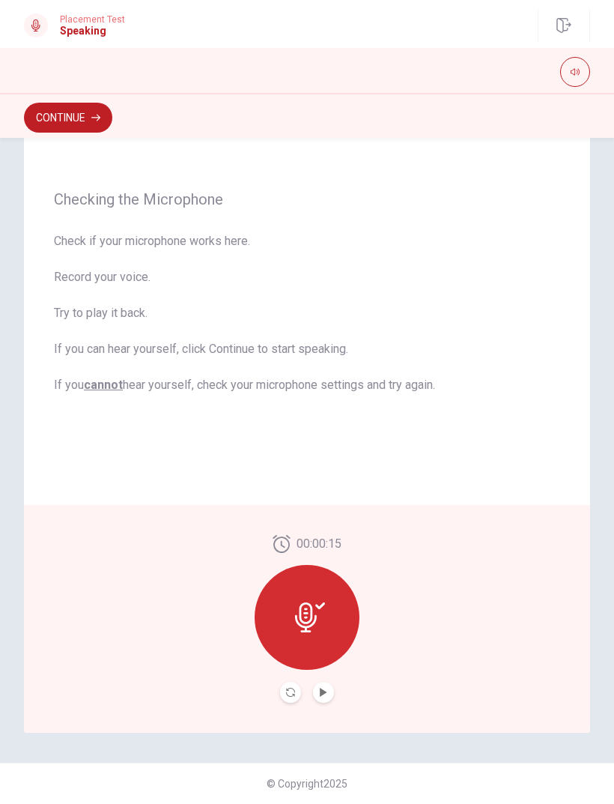
click at [323, 609] on icon at bounding box center [310, 617] width 30 height 30
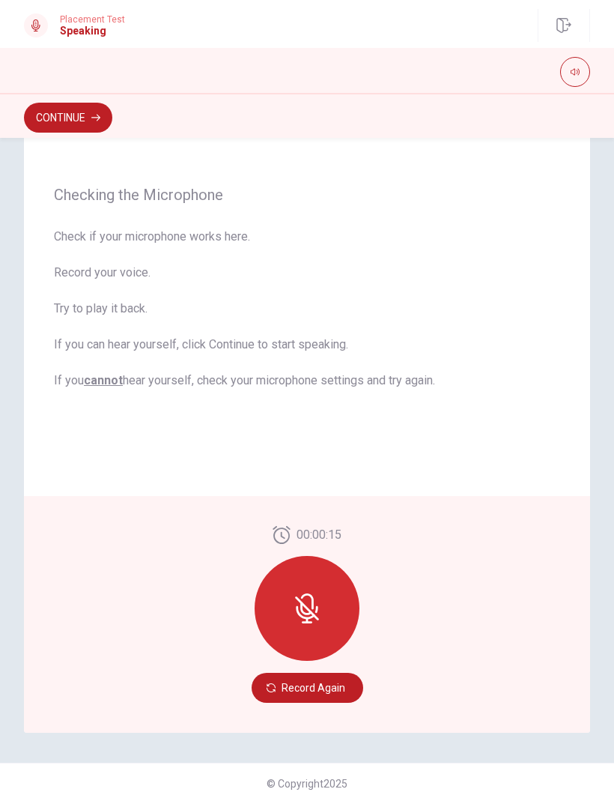
click at [337, 691] on button "Record Again" at bounding box center [308, 688] width 112 height 30
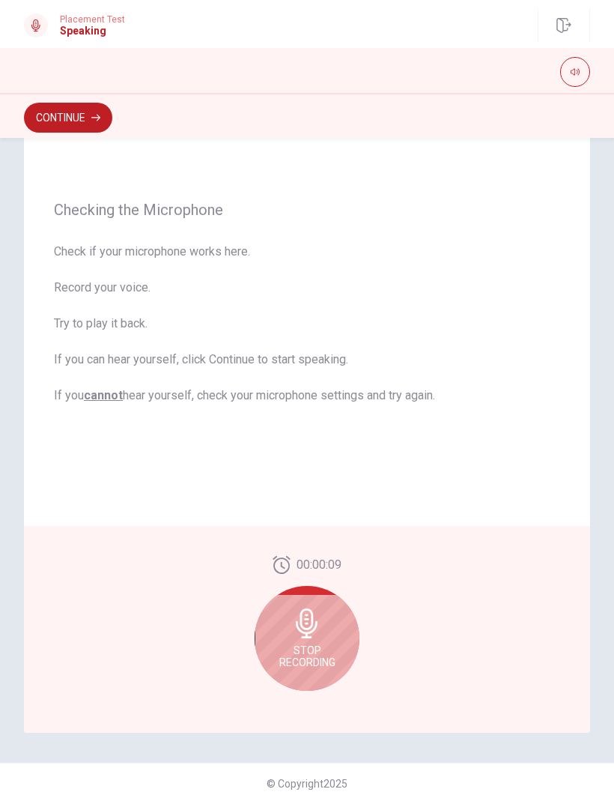
click at [315, 637] on icon at bounding box center [307, 623] width 30 height 30
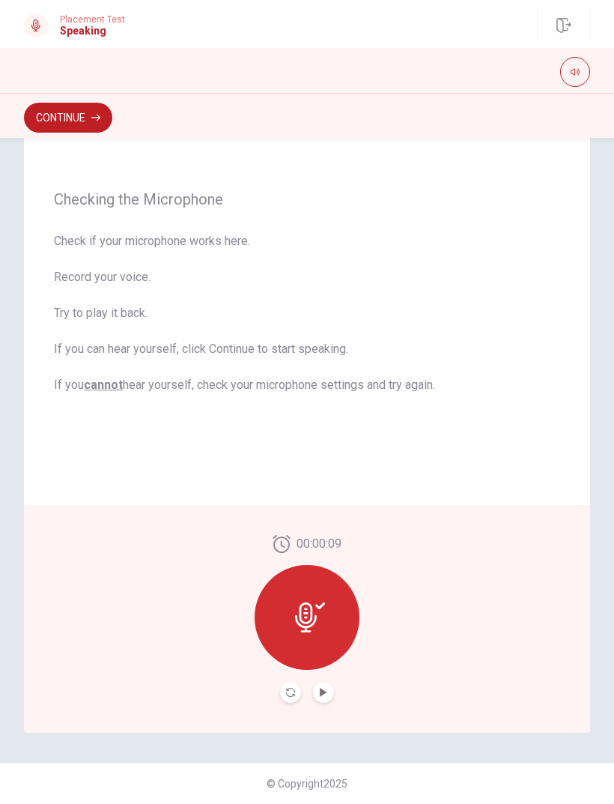
click at [330, 689] on button "Play Audio" at bounding box center [323, 692] width 21 height 21
click at [292, 692] on icon "Record Again" at bounding box center [290, 692] width 9 height 9
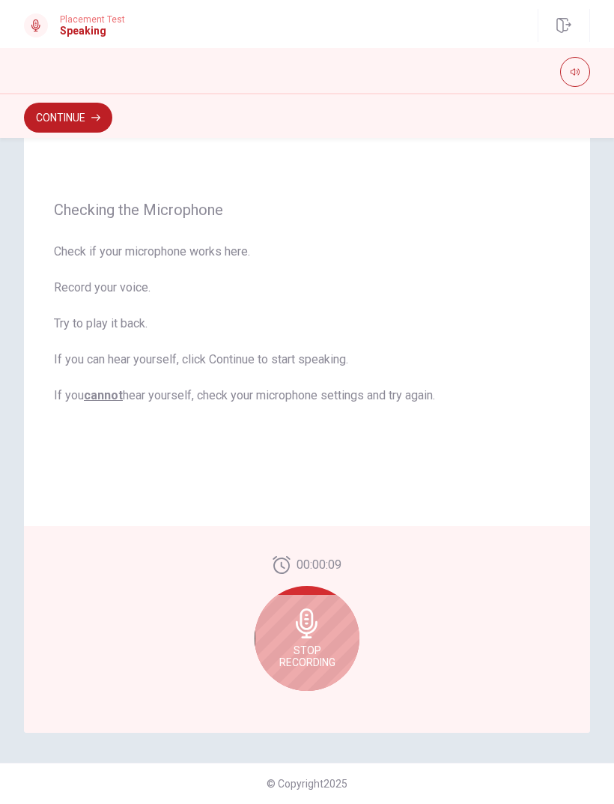
click at [319, 631] on icon at bounding box center [307, 623] width 30 height 30
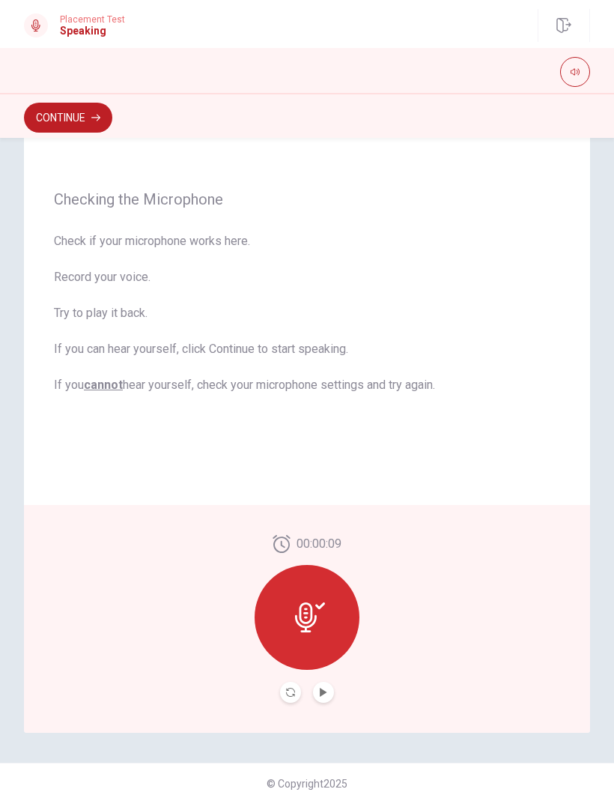
click at [318, 690] on button "Play Audio" at bounding box center [323, 692] width 21 height 21
click at [294, 692] on icon "Record Again" at bounding box center [290, 692] width 9 height 9
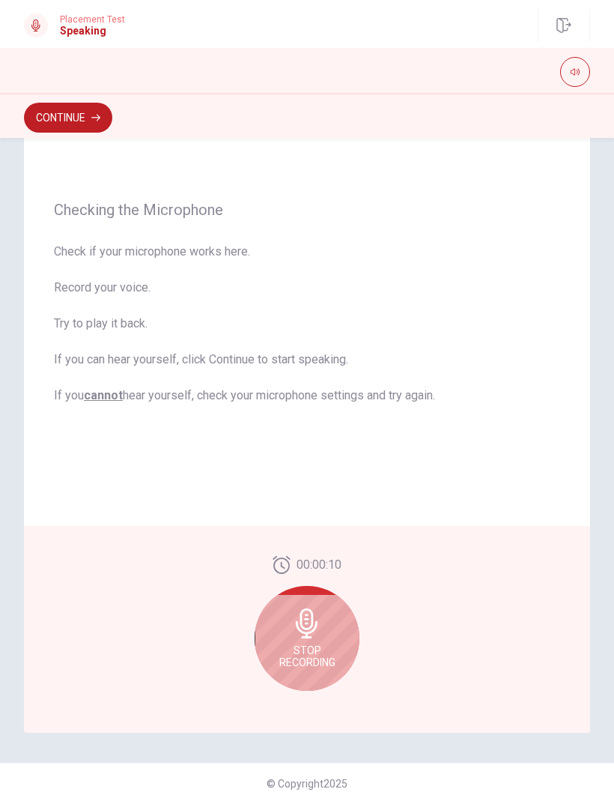
click at [324, 632] on div "Stop Recording" at bounding box center [307, 638] width 105 height 105
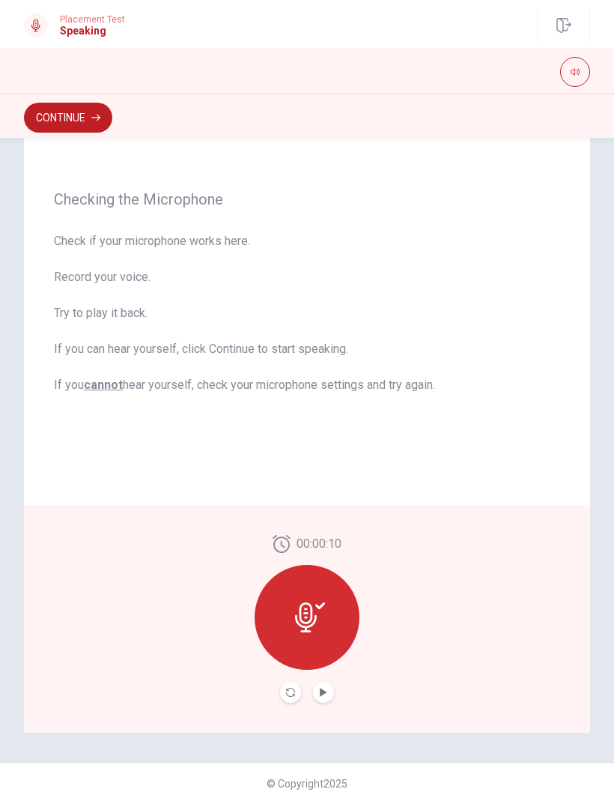
click at [329, 695] on button "Play Audio" at bounding box center [323, 692] width 21 height 21
click at [309, 626] on icon at bounding box center [306, 617] width 22 height 30
click at [292, 686] on button "Record Again" at bounding box center [290, 692] width 21 height 21
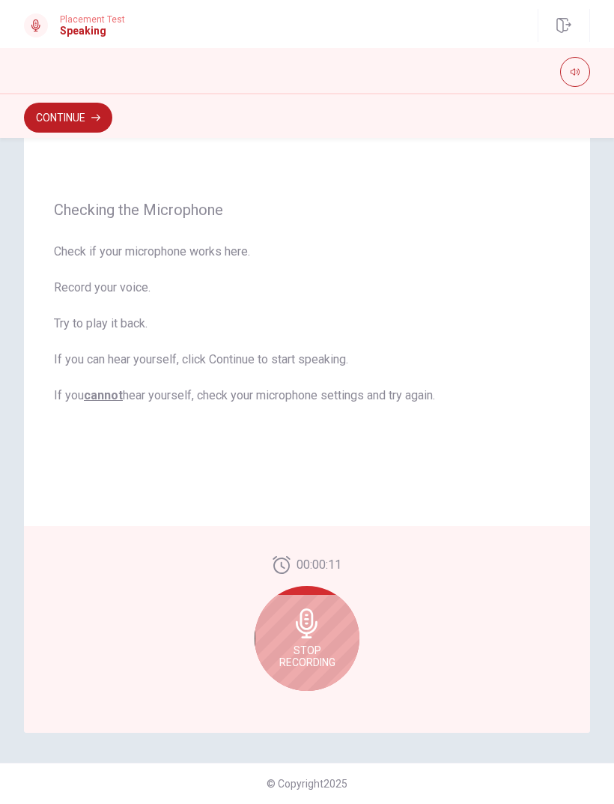
click at [307, 659] on span "Stop Recording" at bounding box center [308, 656] width 56 height 24
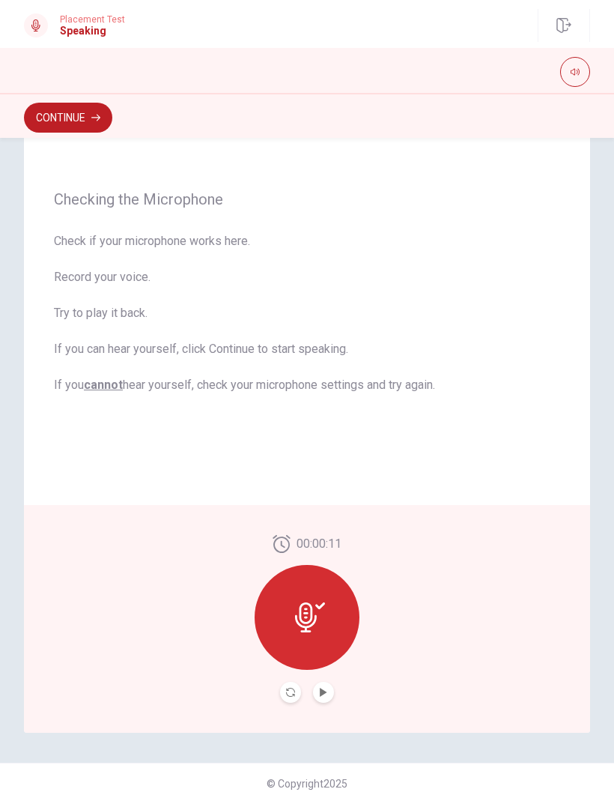
click at [323, 687] on button "Play Audio" at bounding box center [323, 692] width 21 height 21
click at [82, 121] on button "Continue" at bounding box center [68, 118] width 88 height 30
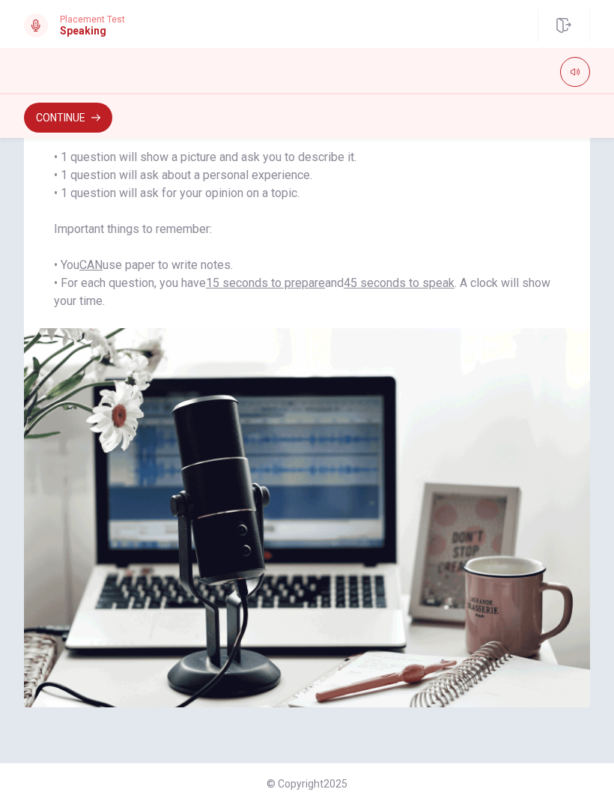
scroll to position [151, 0]
click at [85, 119] on button "Continue" at bounding box center [68, 118] width 88 height 30
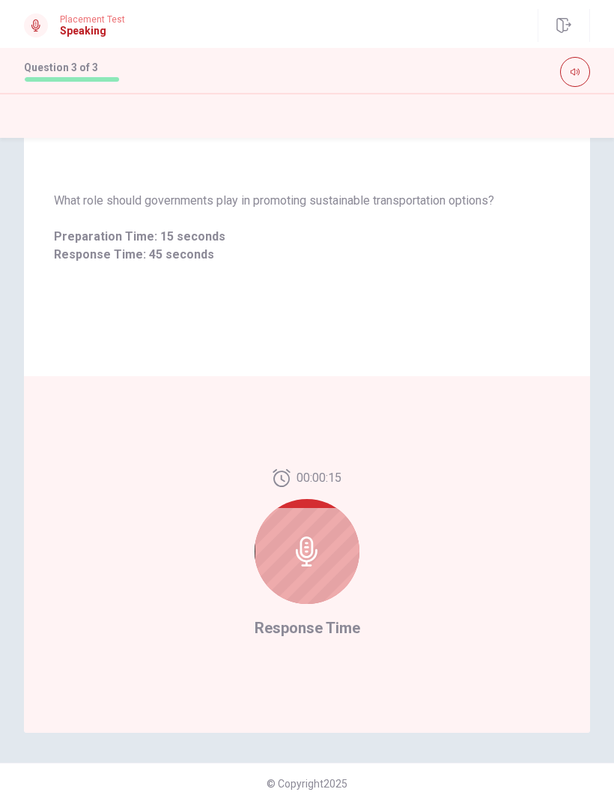
scroll to position [88, 0]
